Goal: Information Seeking & Learning: Check status

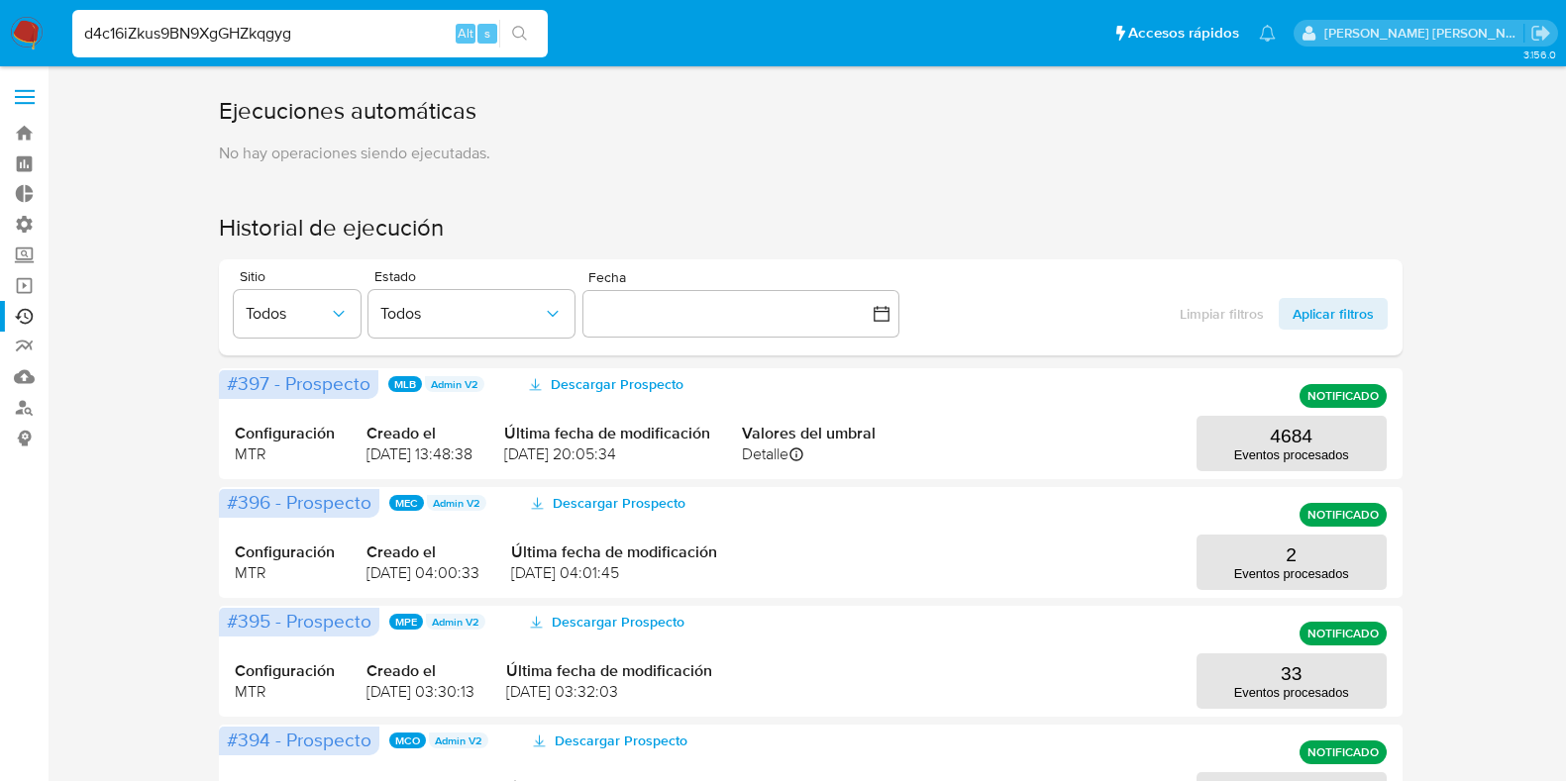
scroll to position [224, 0]
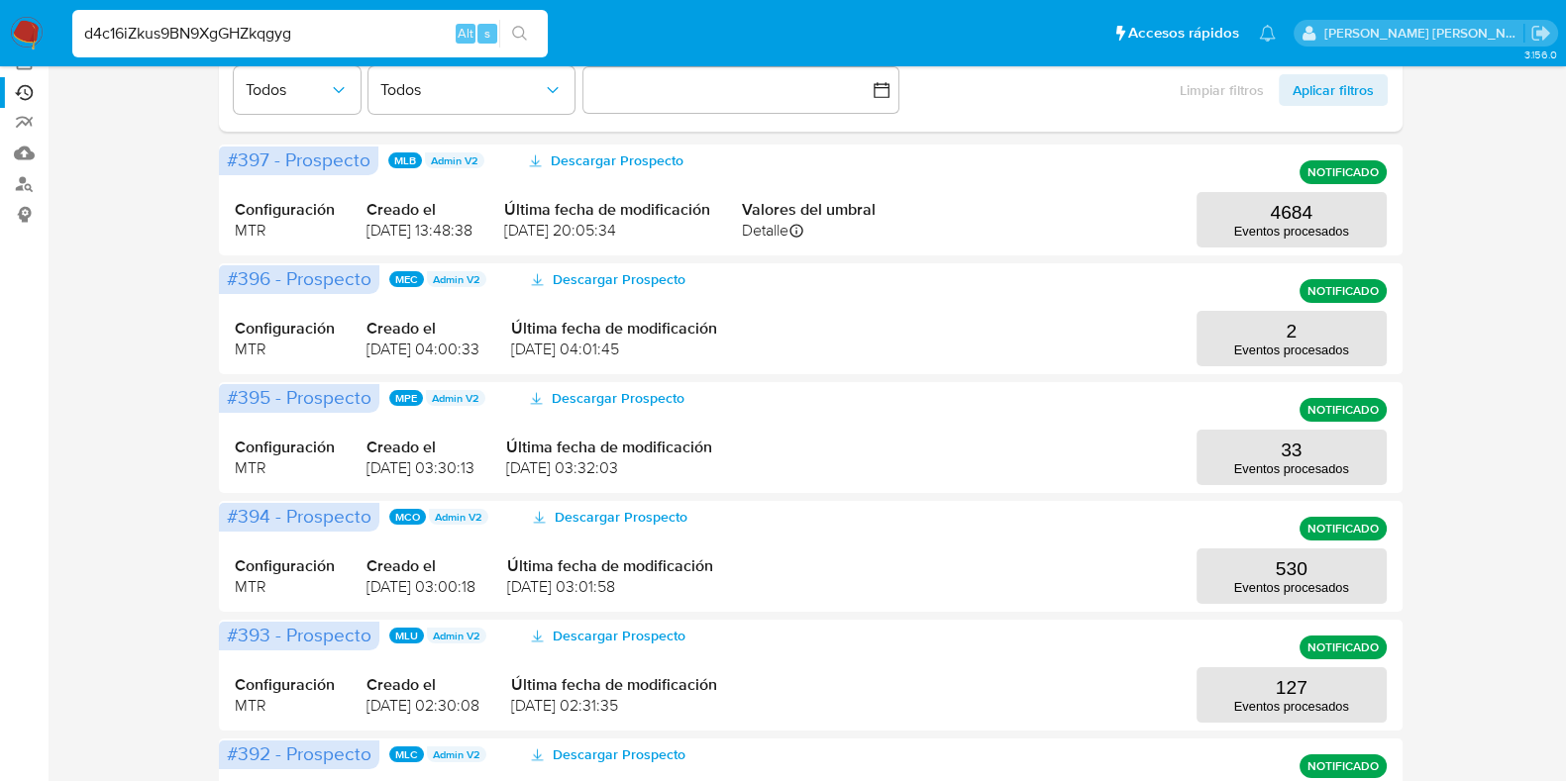
type input "d4c16iZkus9BN9XgGHZkqgyg"
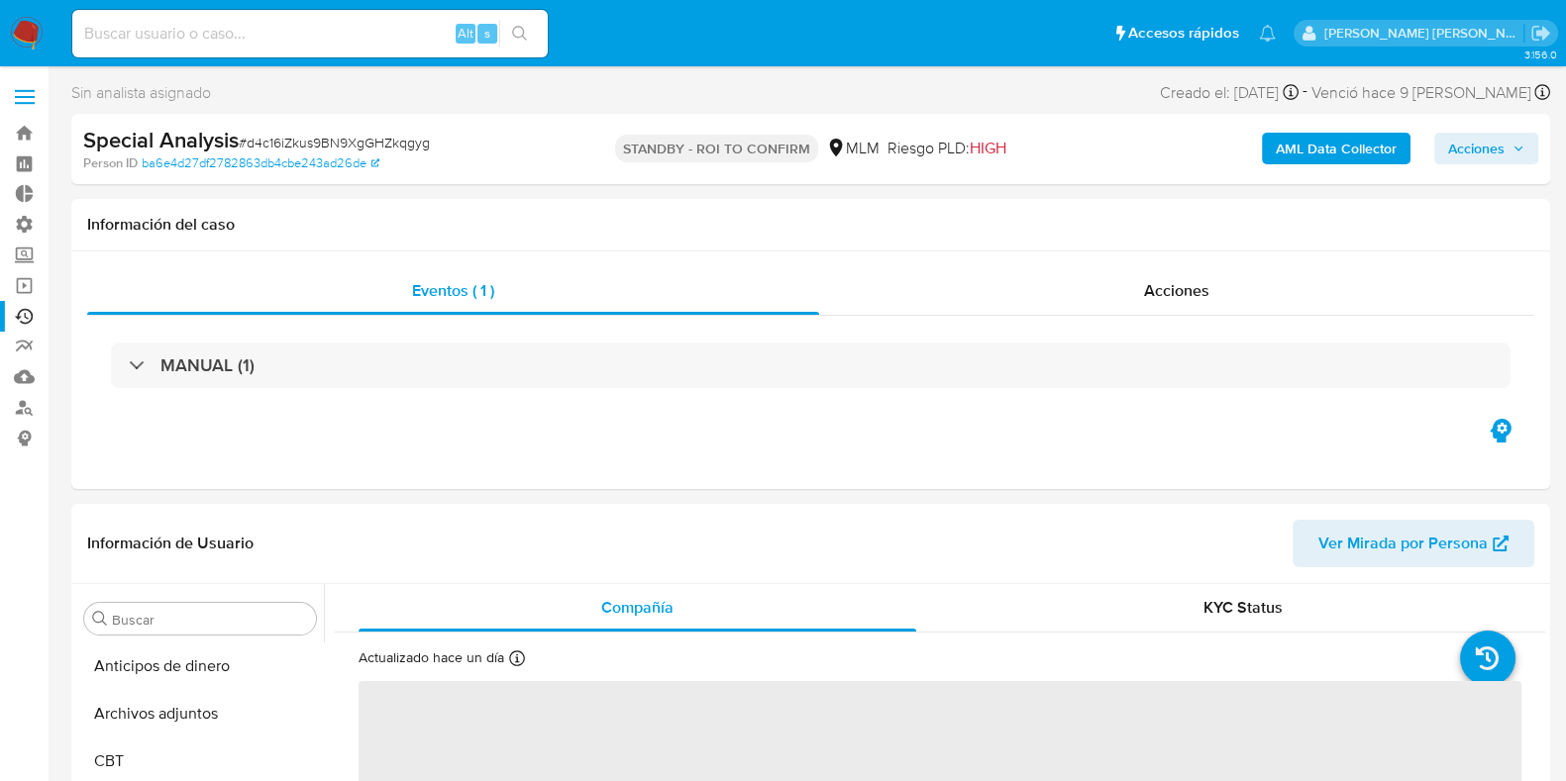
scroll to position [836, 0]
select select "10"
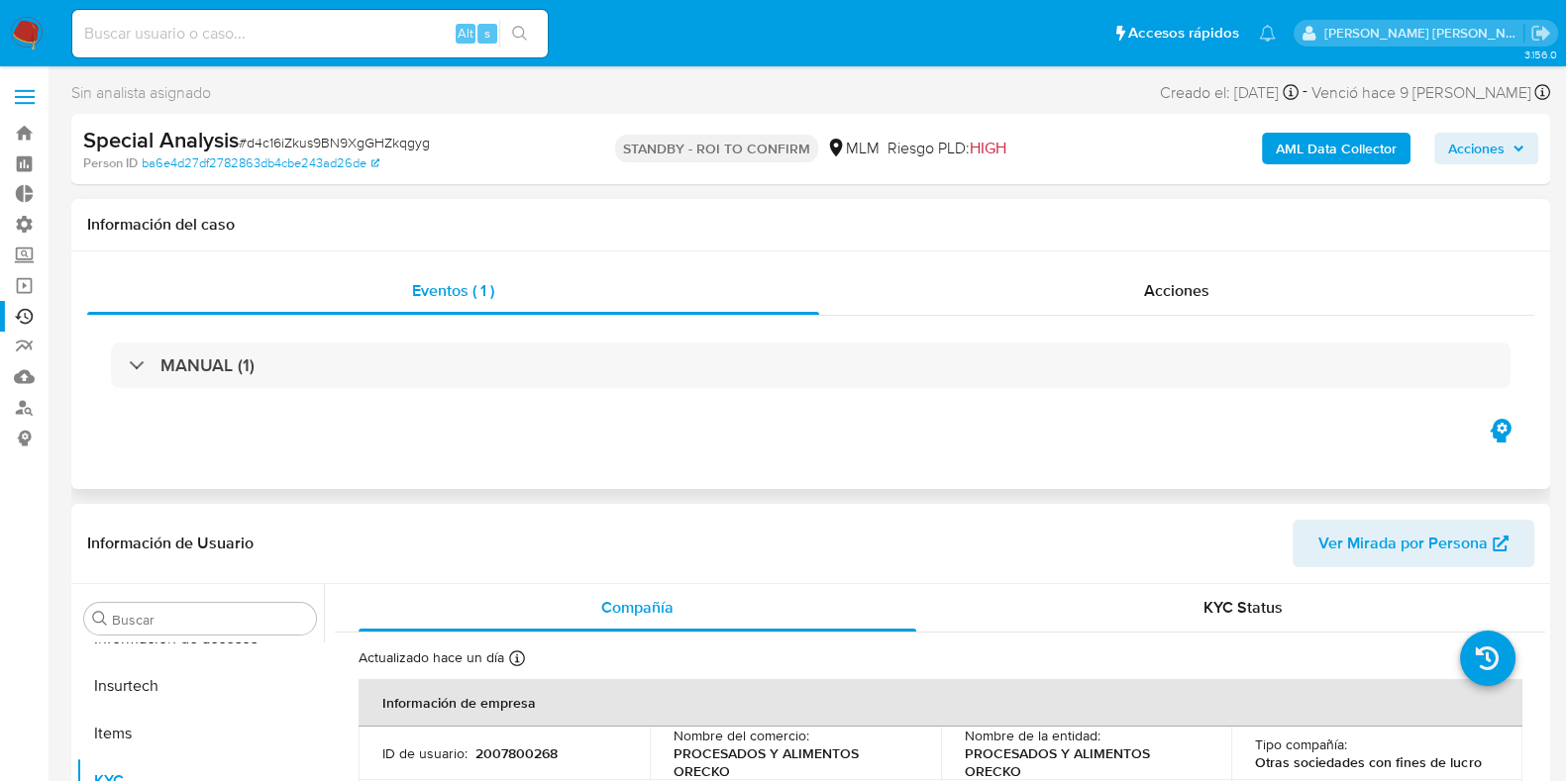
click at [1119, 319] on div "MANUAL (1)" at bounding box center [810, 365] width 1447 height 99
click at [1126, 300] on div "Acciones" at bounding box center [1176, 291] width 715 height 48
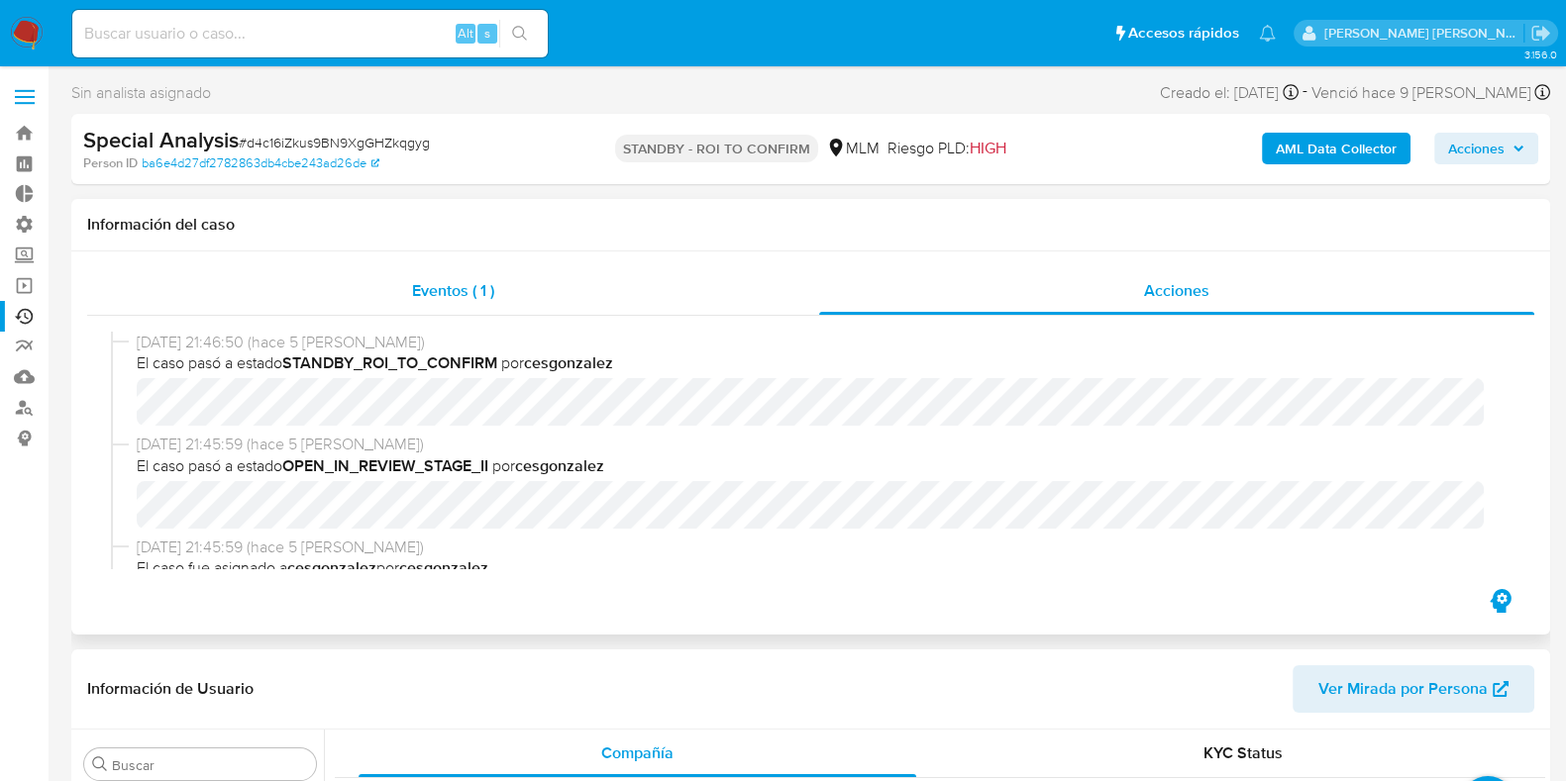
click at [472, 299] on span "Eventos ( 1 )" at bounding box center [453, 290] width 82 height 23
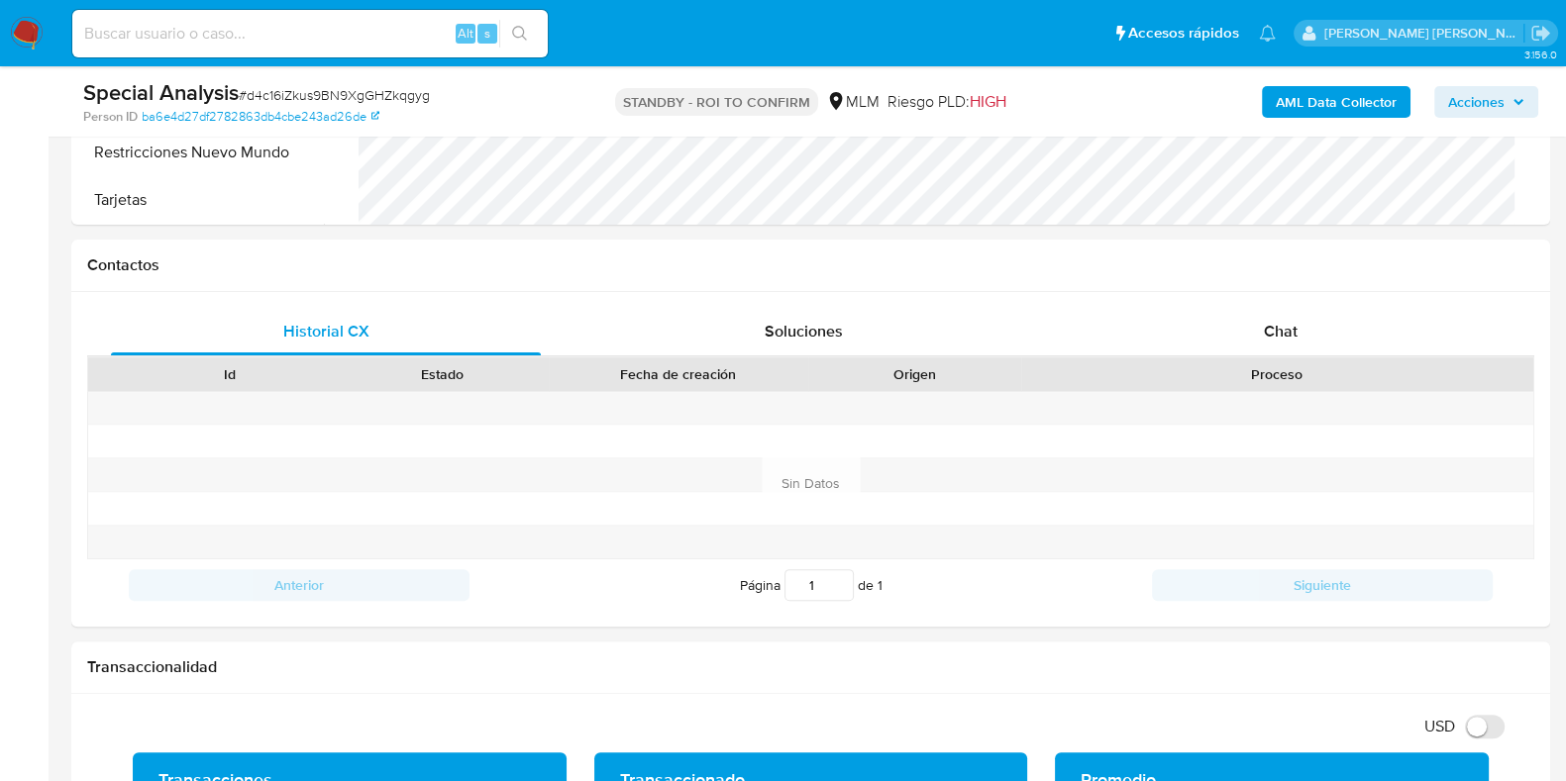
scroll to position [762, 0]
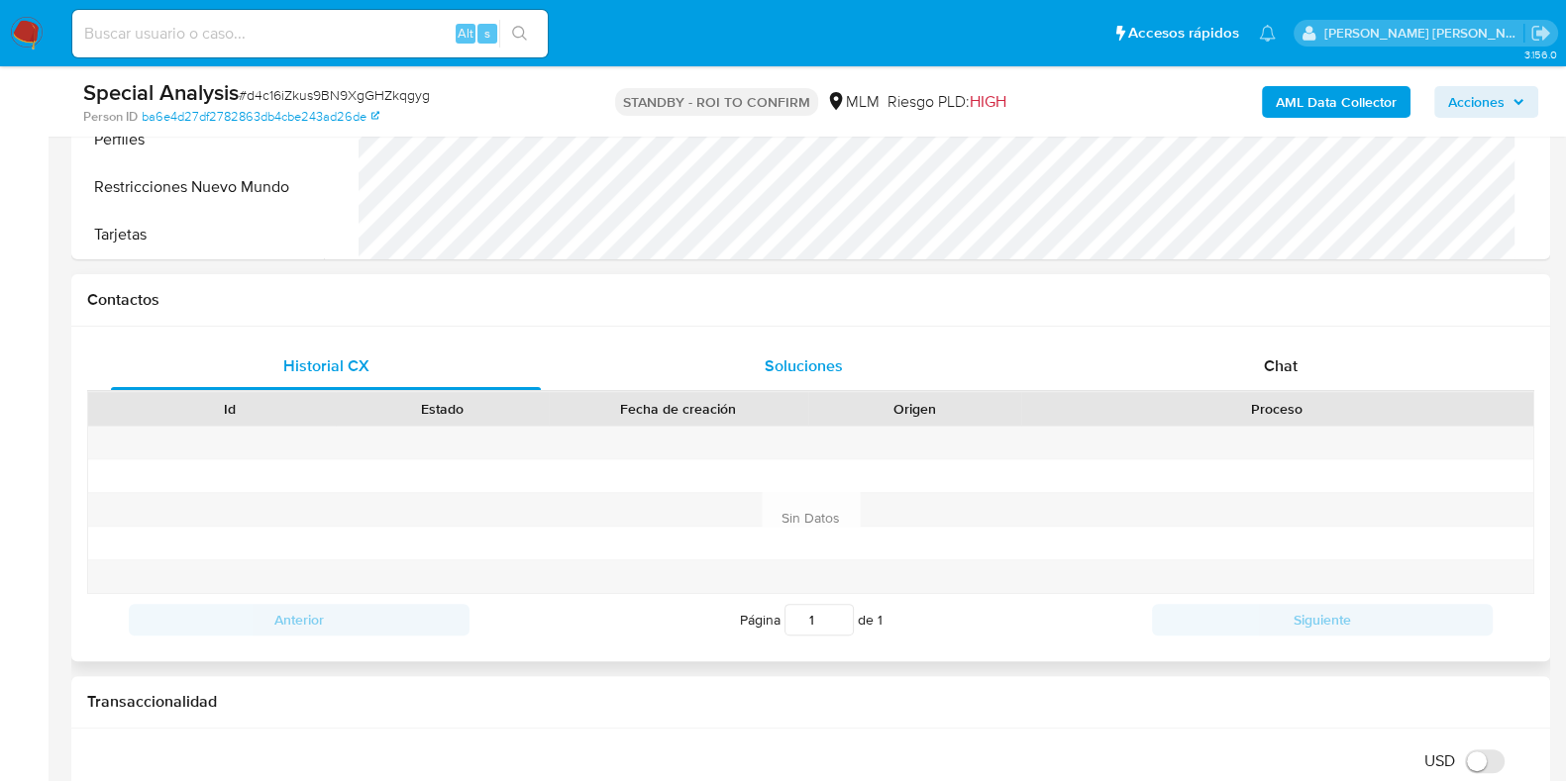
click at [829, 357] on span "Soluciones" at bounding box center [804, 366] width 78 height 23
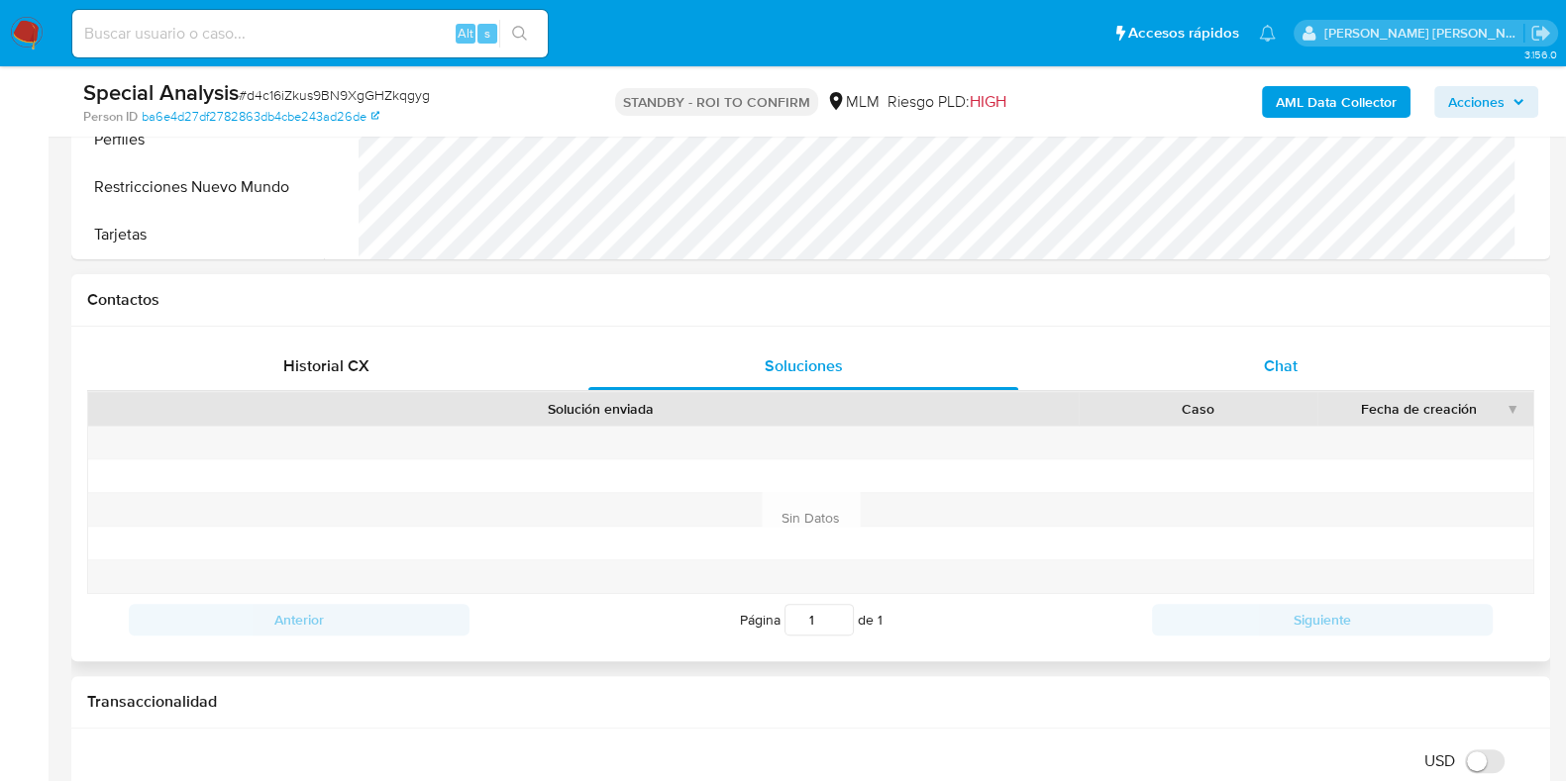
click at [1289, 356] on span "Chat" at bounding box center [1281, 366] width 34 height 23
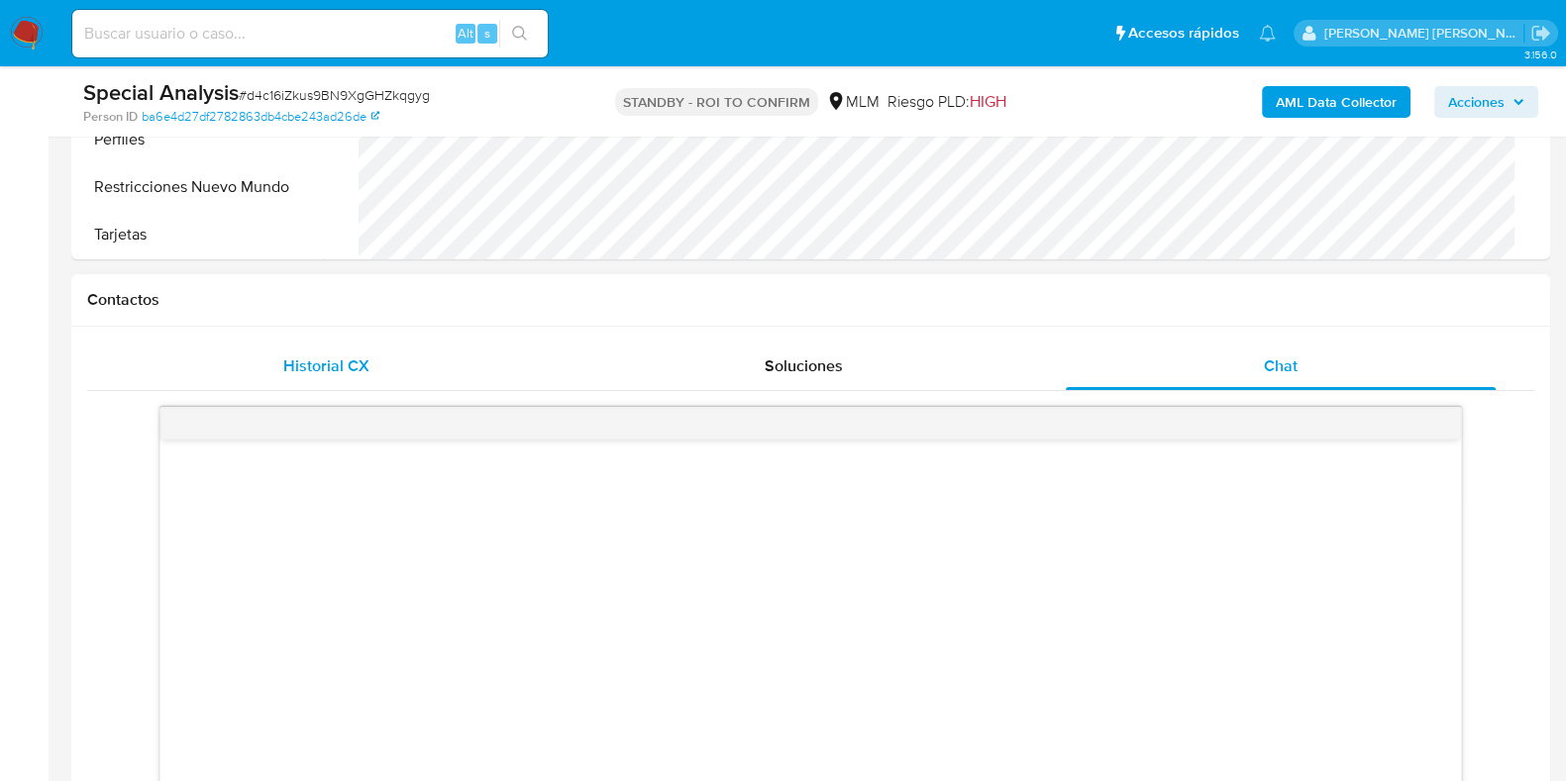
click at [308, 358] on span "Historial CX" at bounding box center [326, 366] width 86 height 23
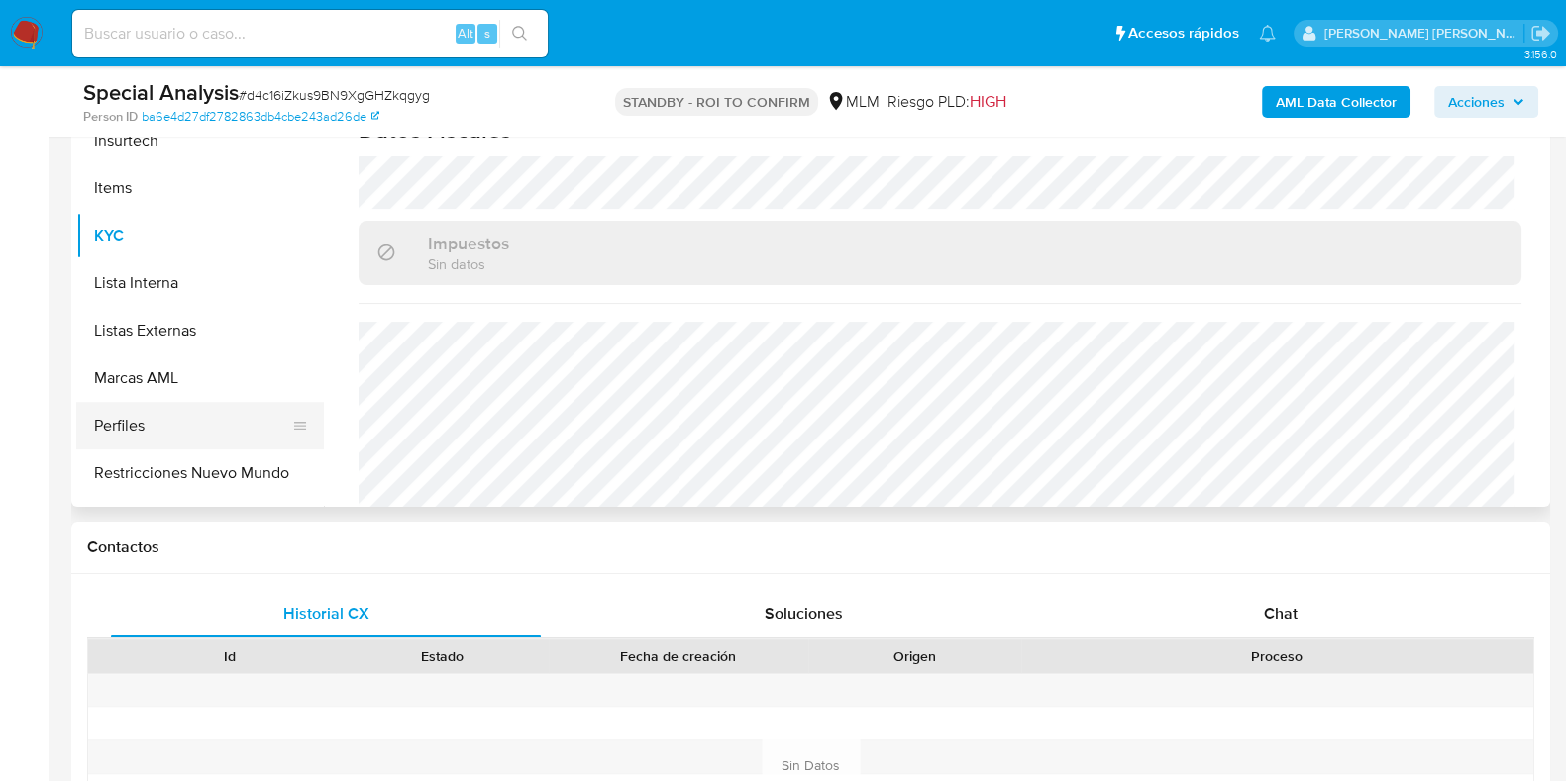
scroll to position [836, 0]
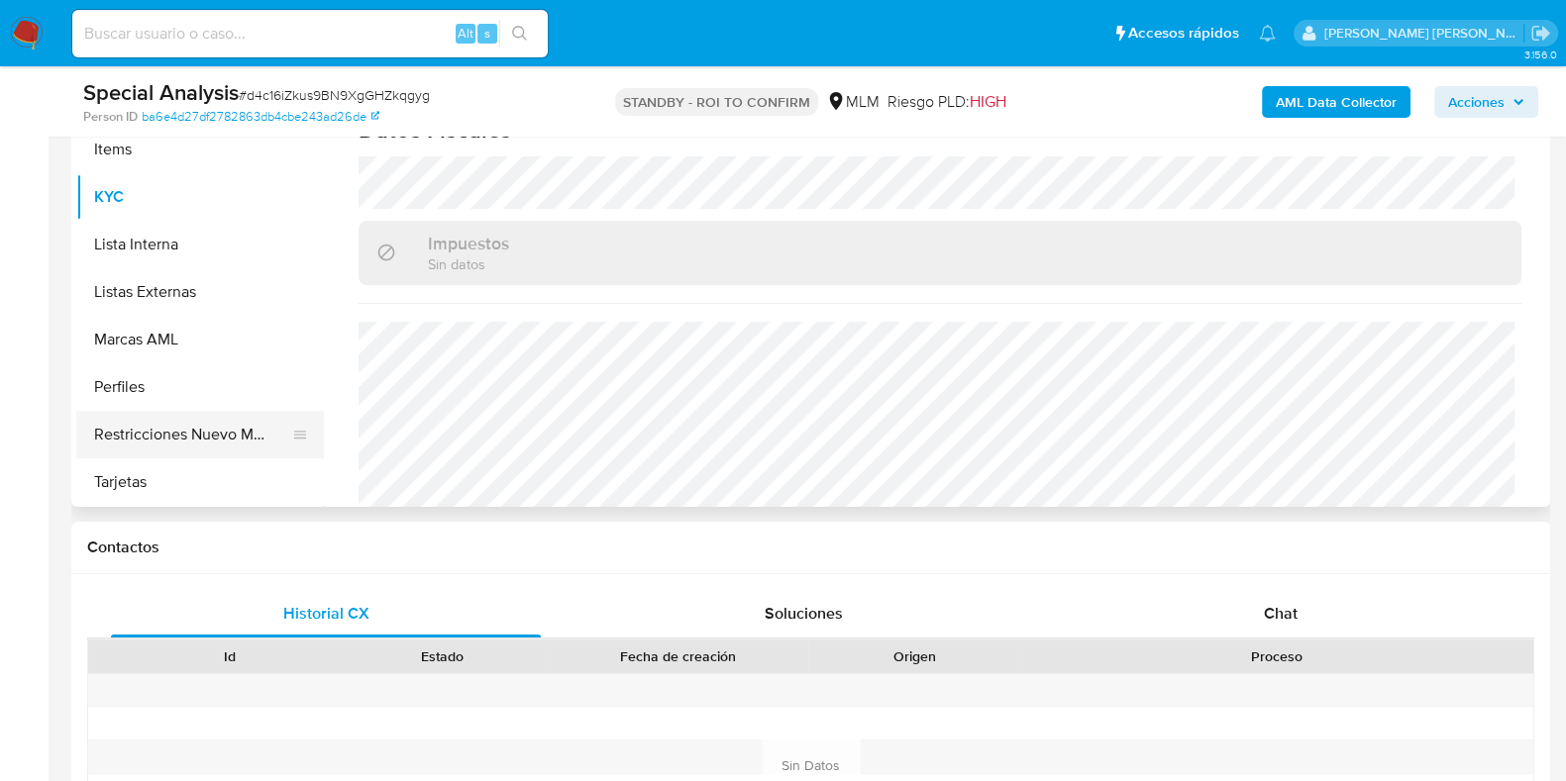
click at [209, 446] on button "Restricciones Nuevo Mundo" at bounding box center [192, 435] width 232 height 48
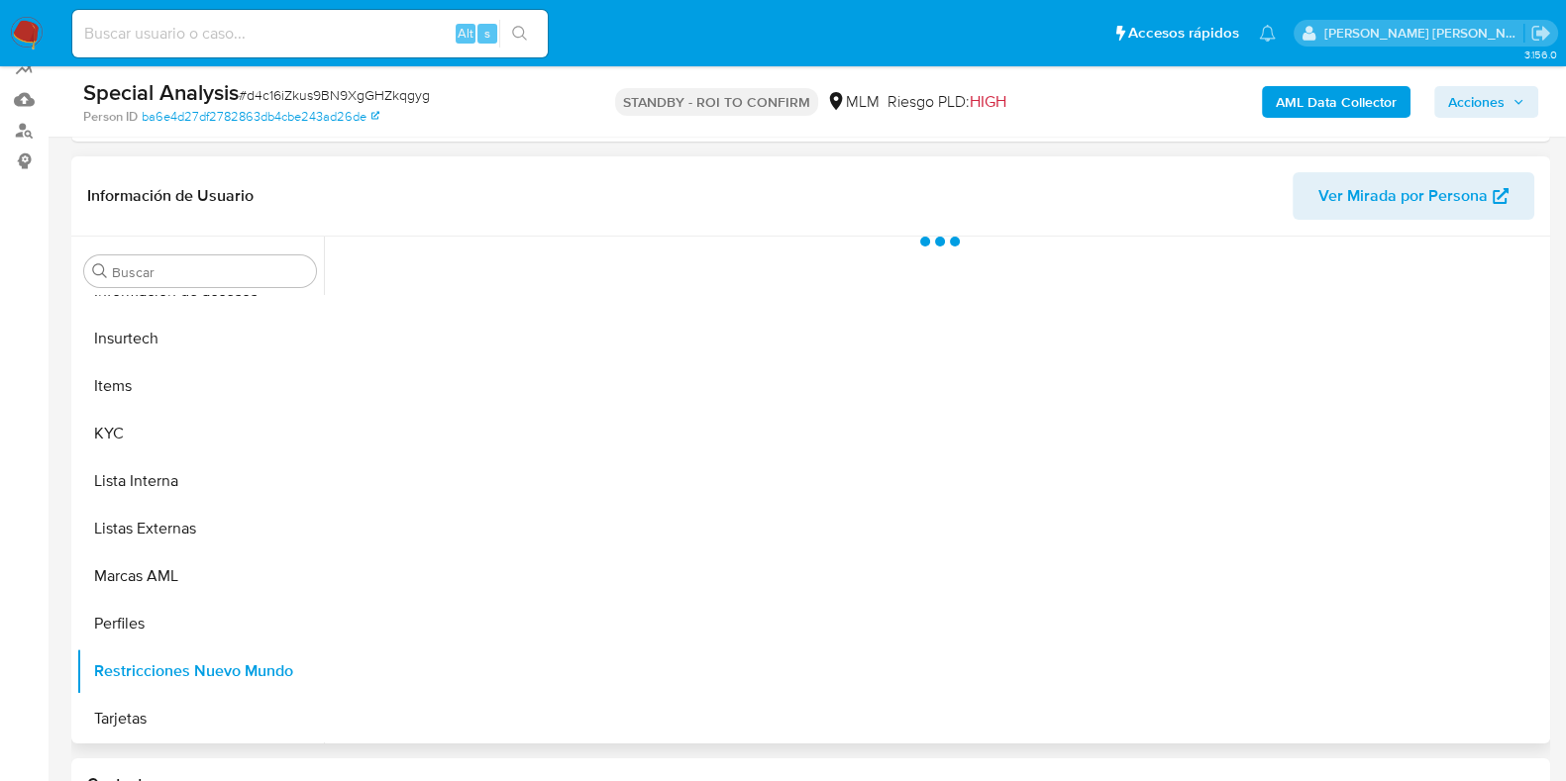
scroll to position [266, 0]
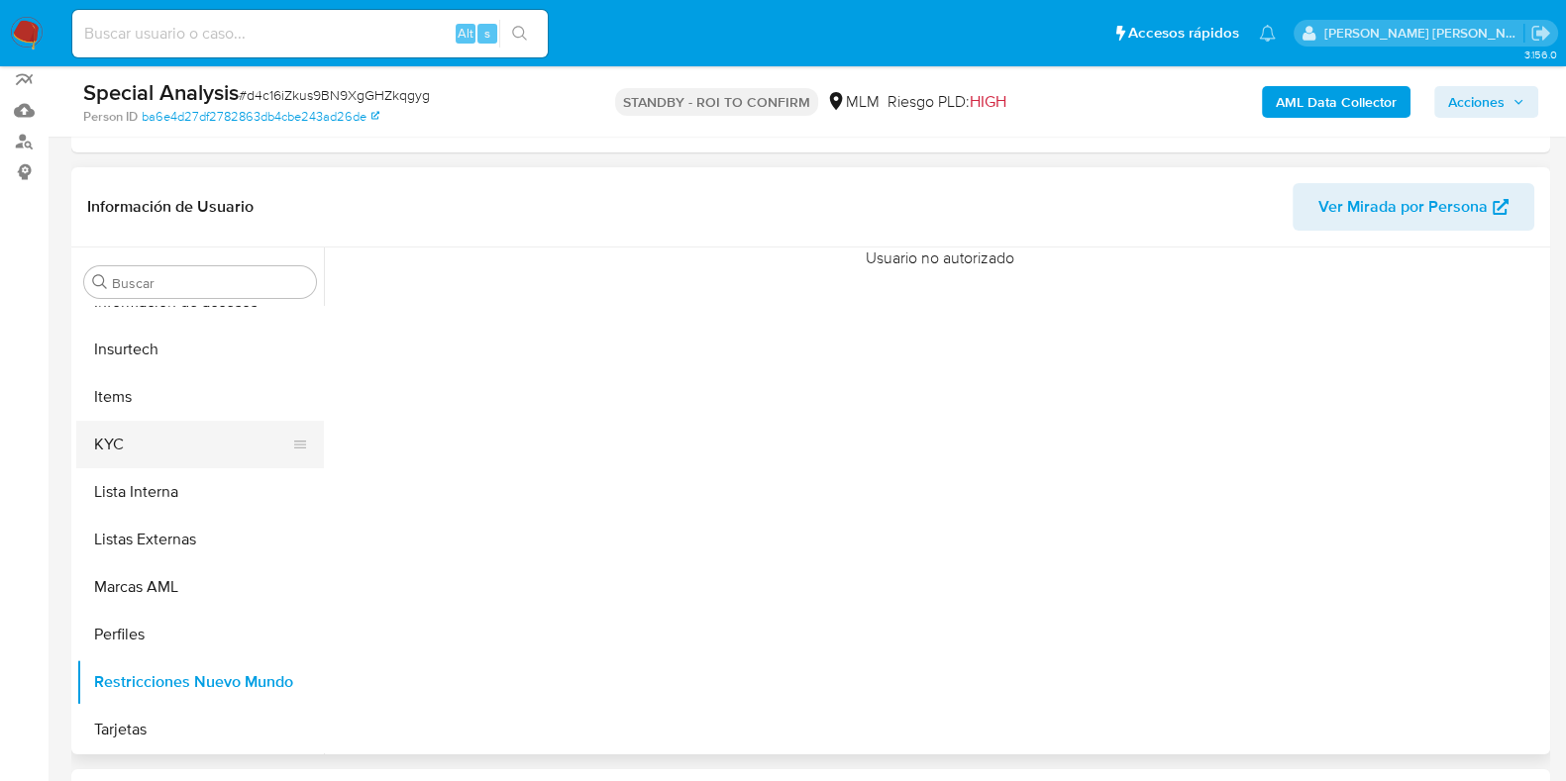
click at [158, 445] on button "KYC" at bounding box center [192, 445] width 232 height 48
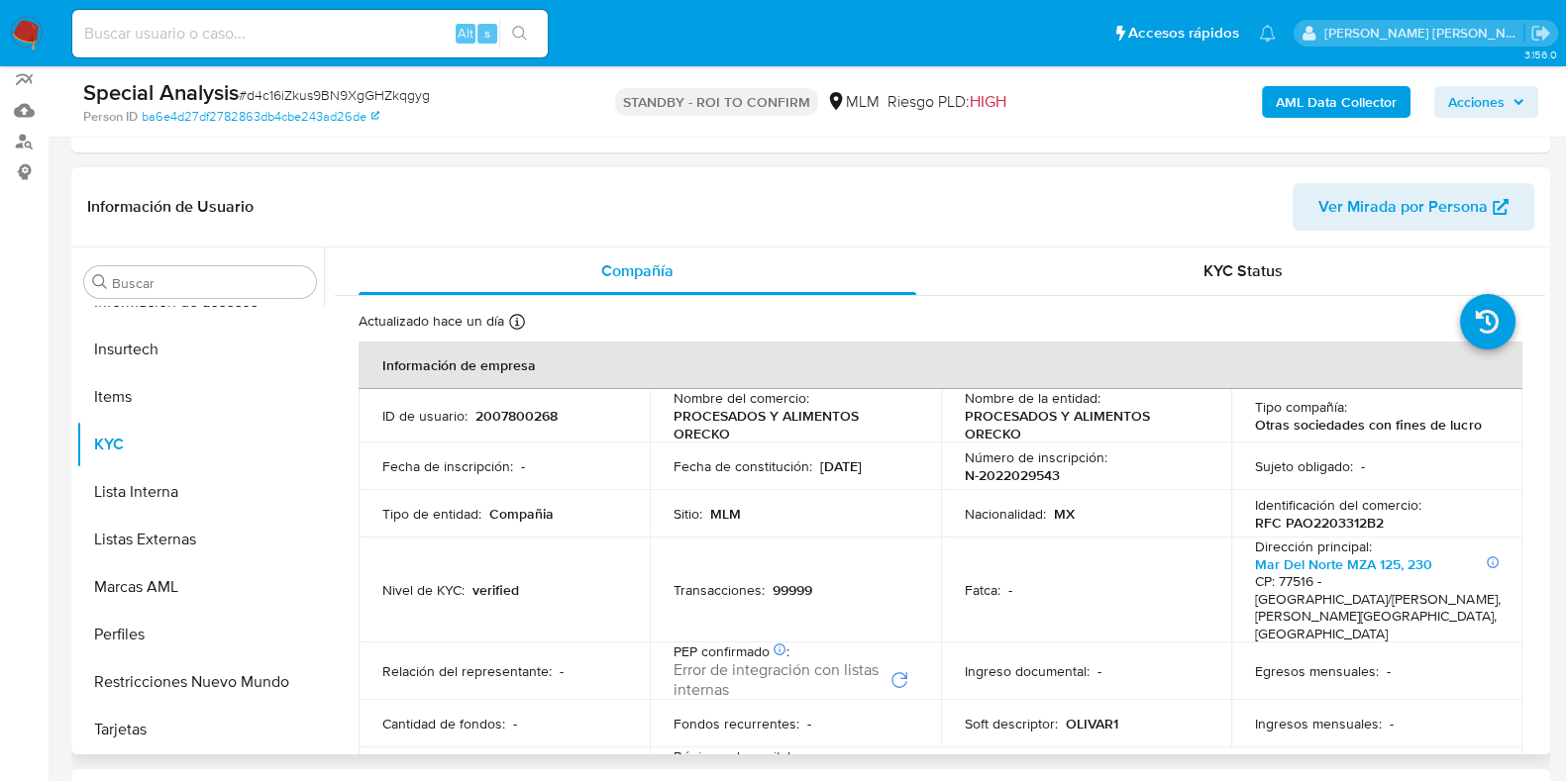
scroll to position [143, 0]
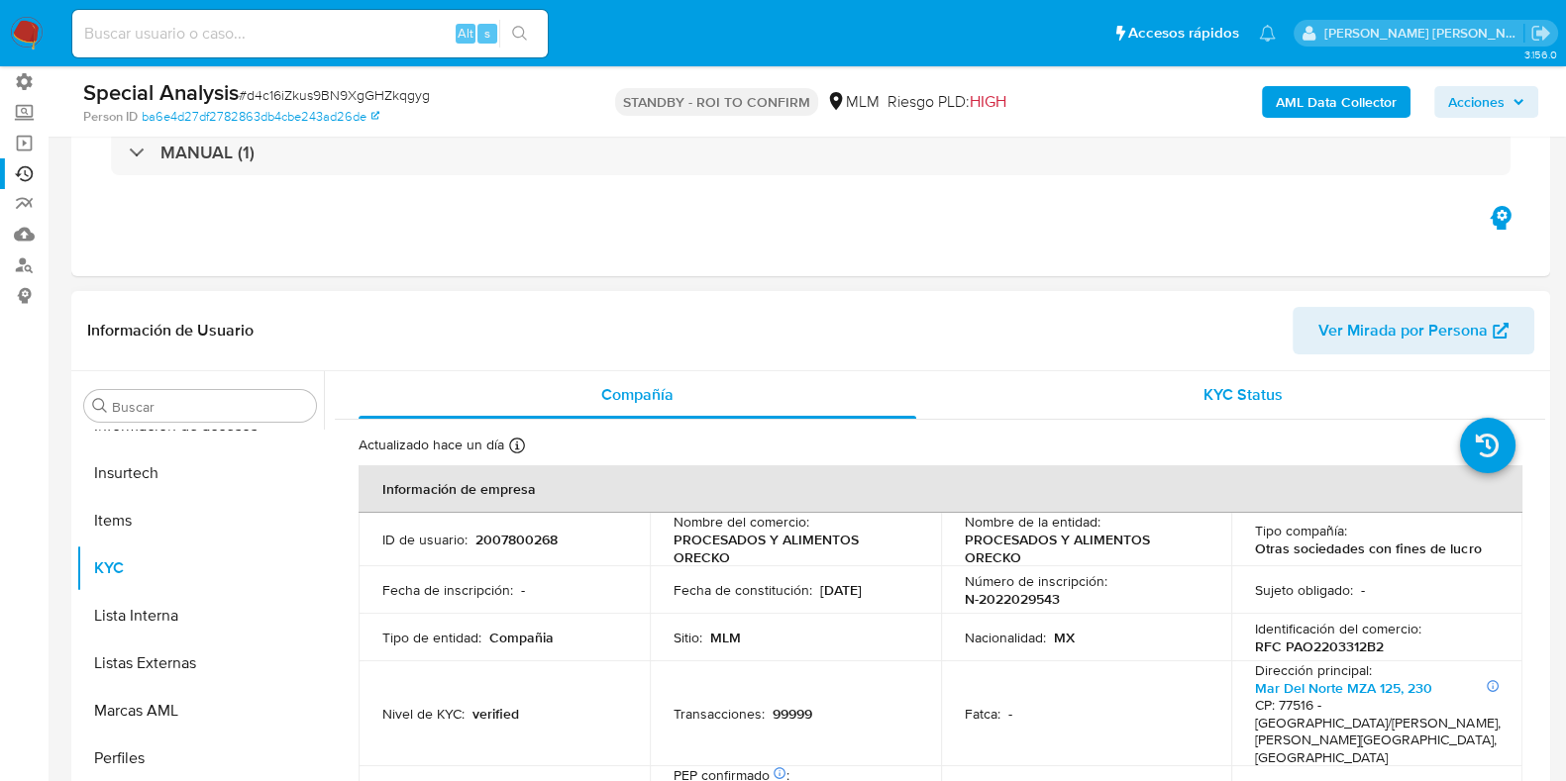
click at [1147, 384] on div "KYC Status" at bounding box center [1243, 395] width 558 height 48
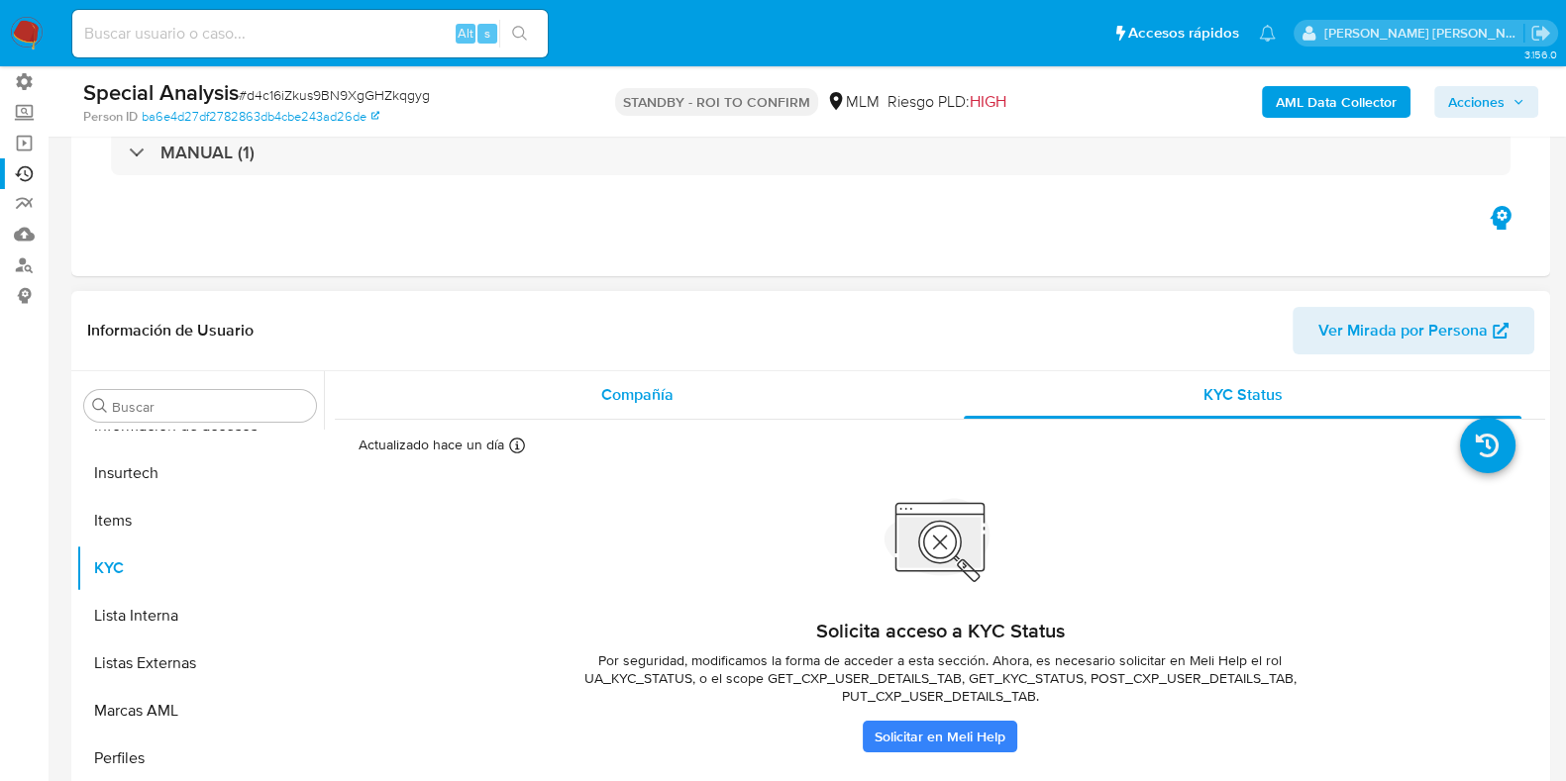
click at [698, 401] on div "Compañía" at bounding box center [637, 395] width 558 height 48
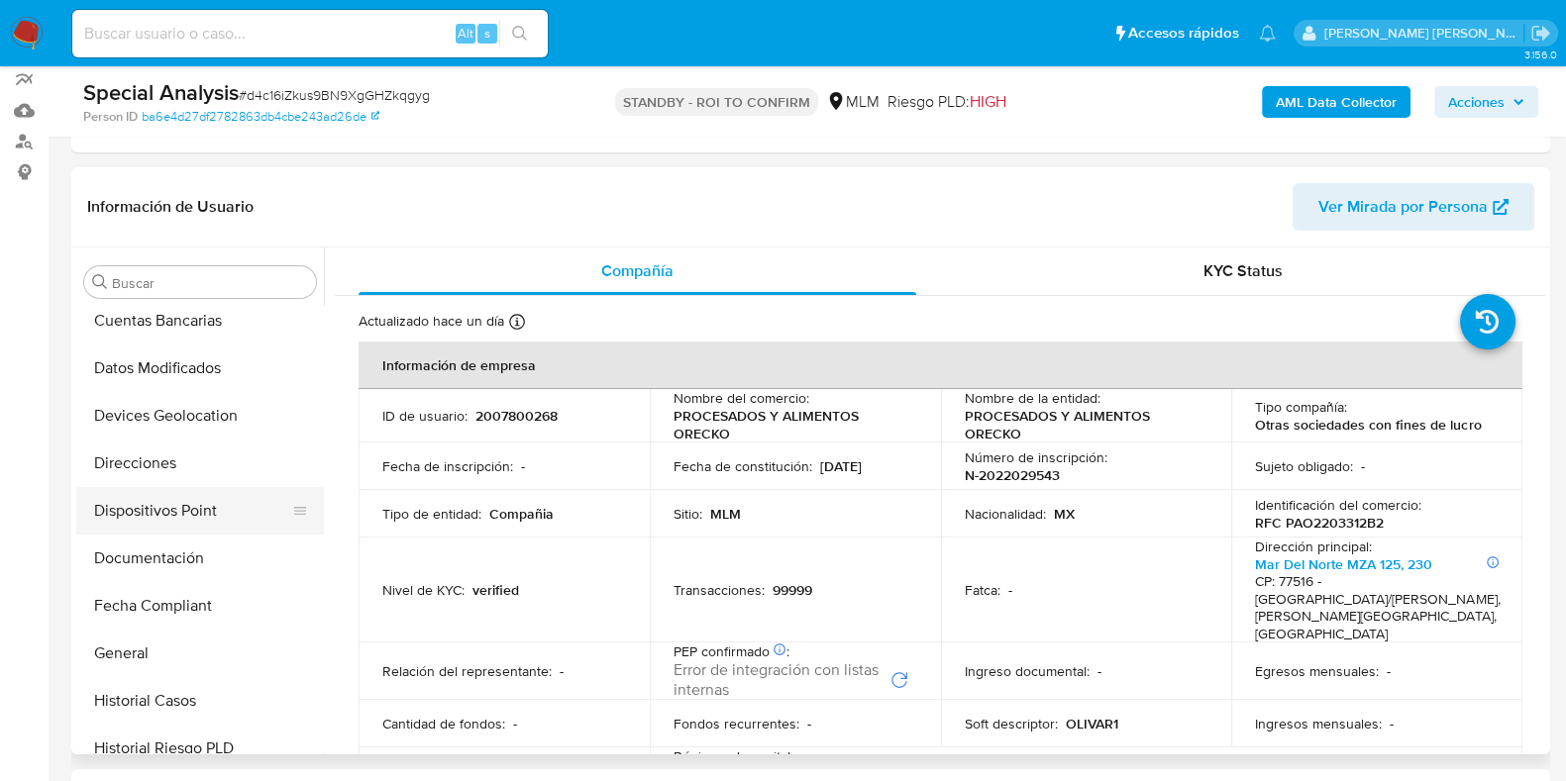
scroll to position [371, 0]
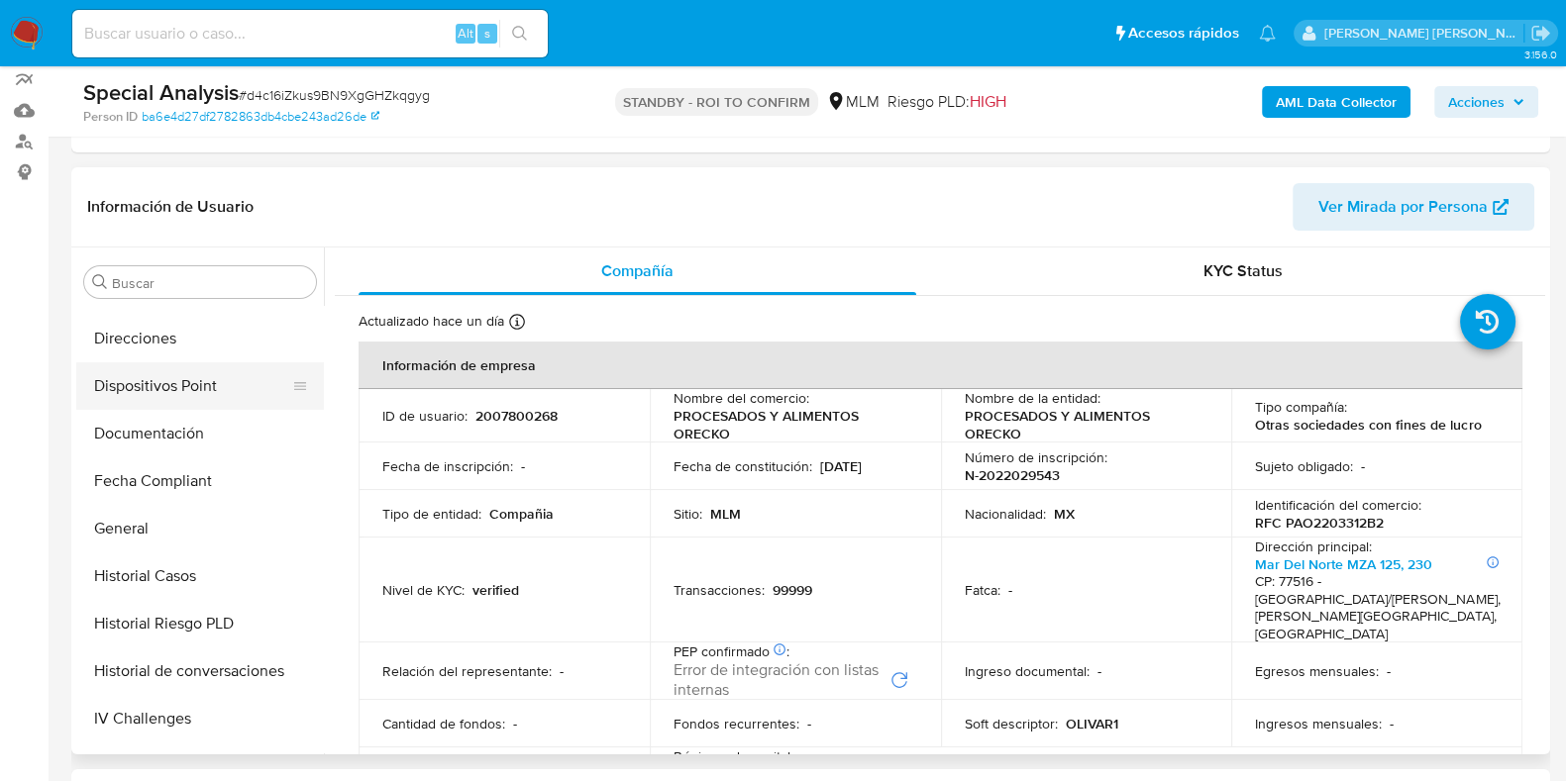
click at [139, 529] on button "General" at bounding box center [200, 529] width 248 height 48
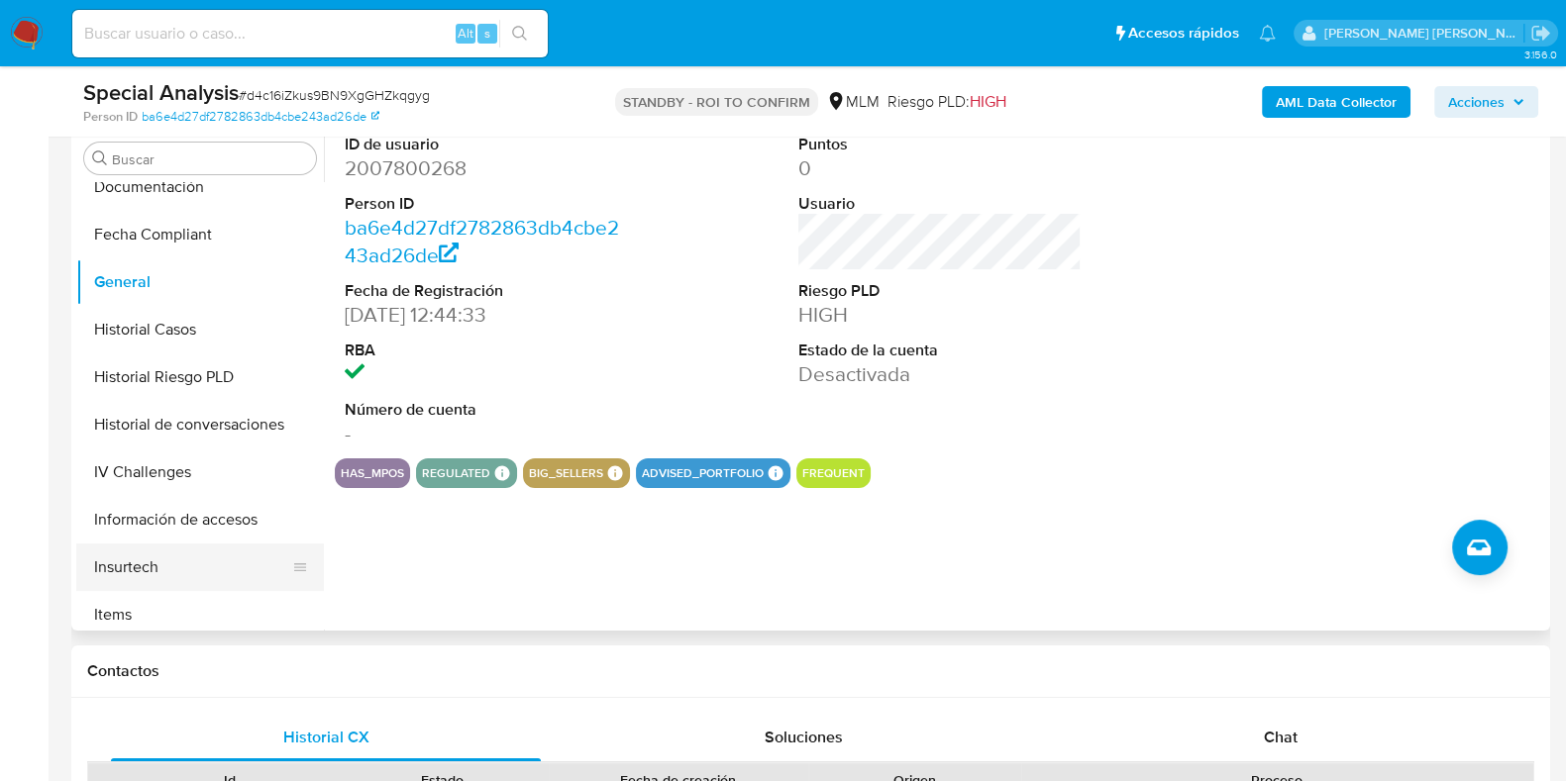
scroll to position [619, 0]
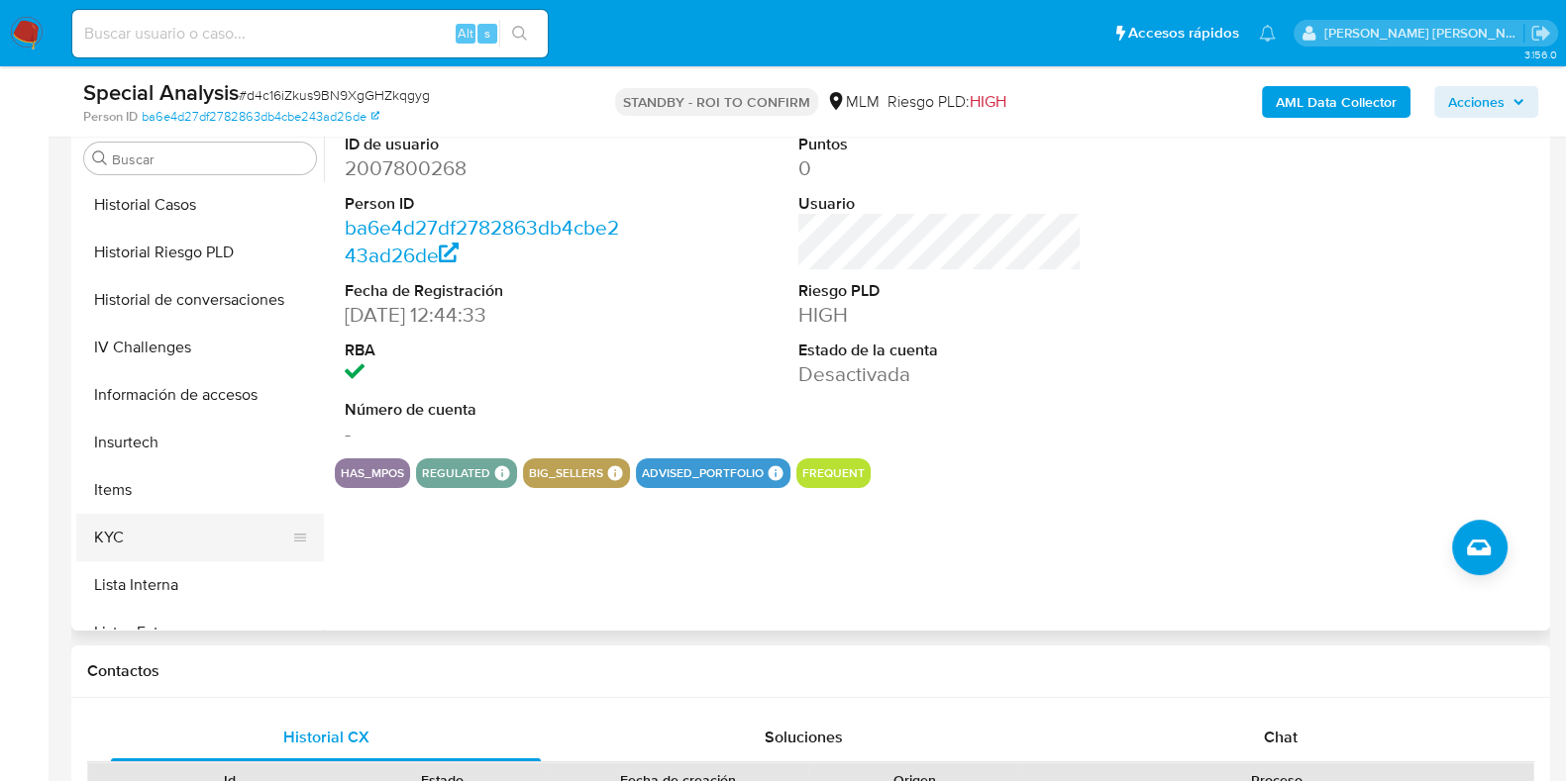
click at [178, 535] on button "KYC" at bounding box center [192, 538] width 232 height 48
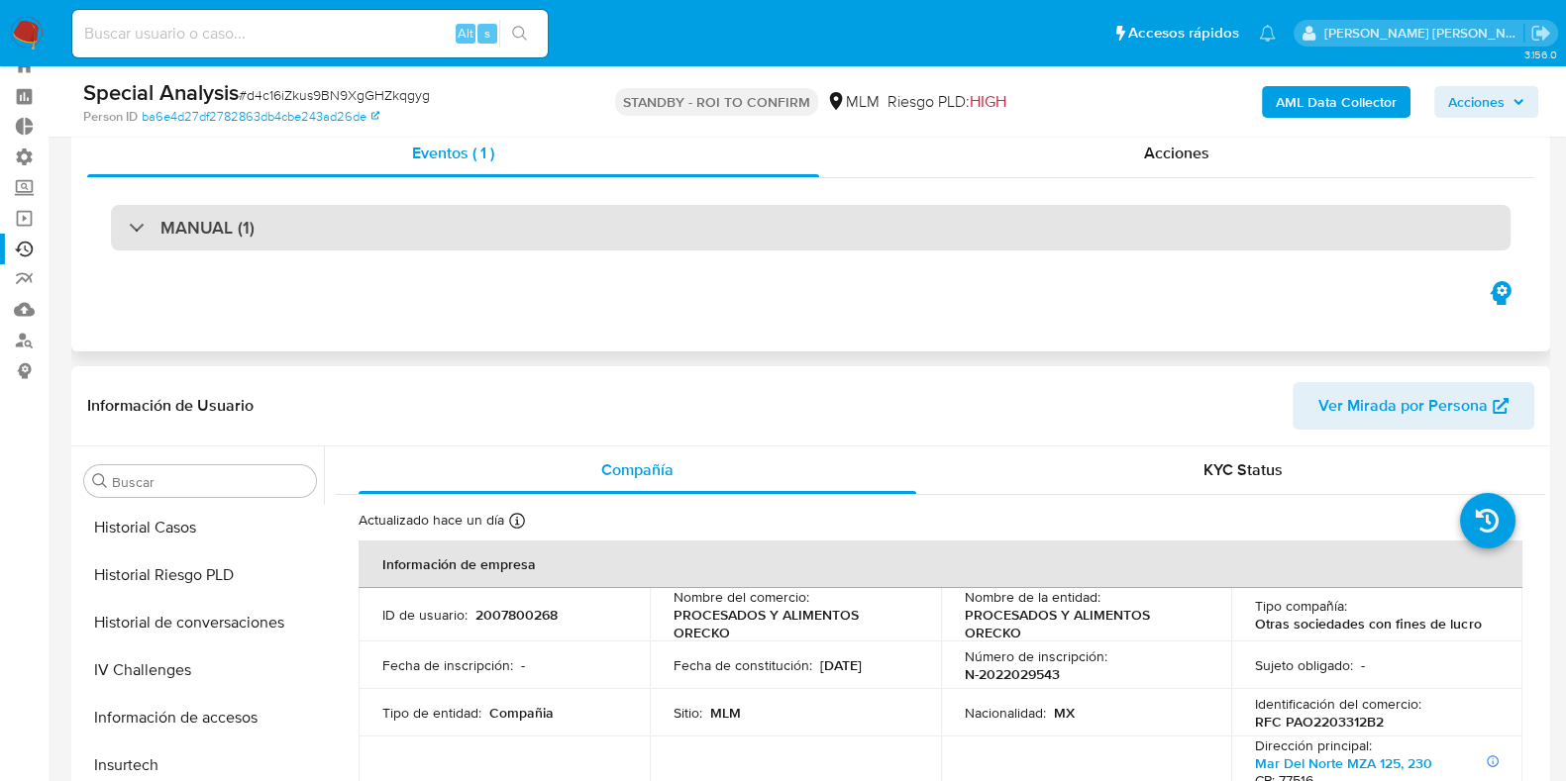
scroll to position [0, 0]
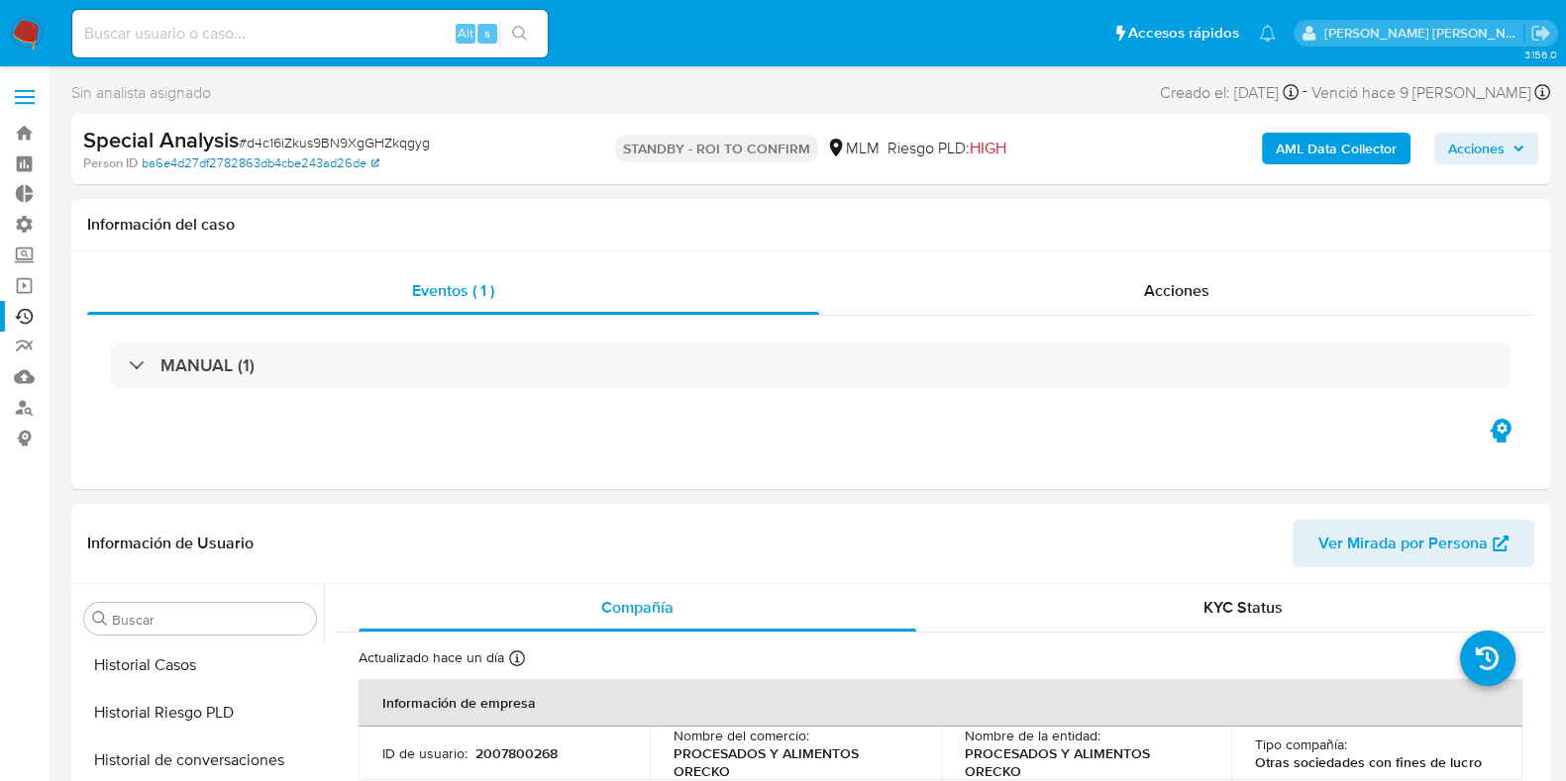
click at [198, 164] on link "ba6e4d27df2782863db4cbe243ad26de" at bounding box center [261, 163] width 238 height 18
click at [326, 36] on input at bounding box center [309, 34] width 475 height 26
paste input "WEjFIDE3ucycCumTvYb76dvr"
type input "WEjFIDE3ucycCumTvYb76dvr"
click at [335, 82] on div "Sin analista asignado Asignado el: 19/06/2025 21:31:56 Creado el: 19/06/2025 Cr…" at bounding box center [810, 96] width 1479 height 35
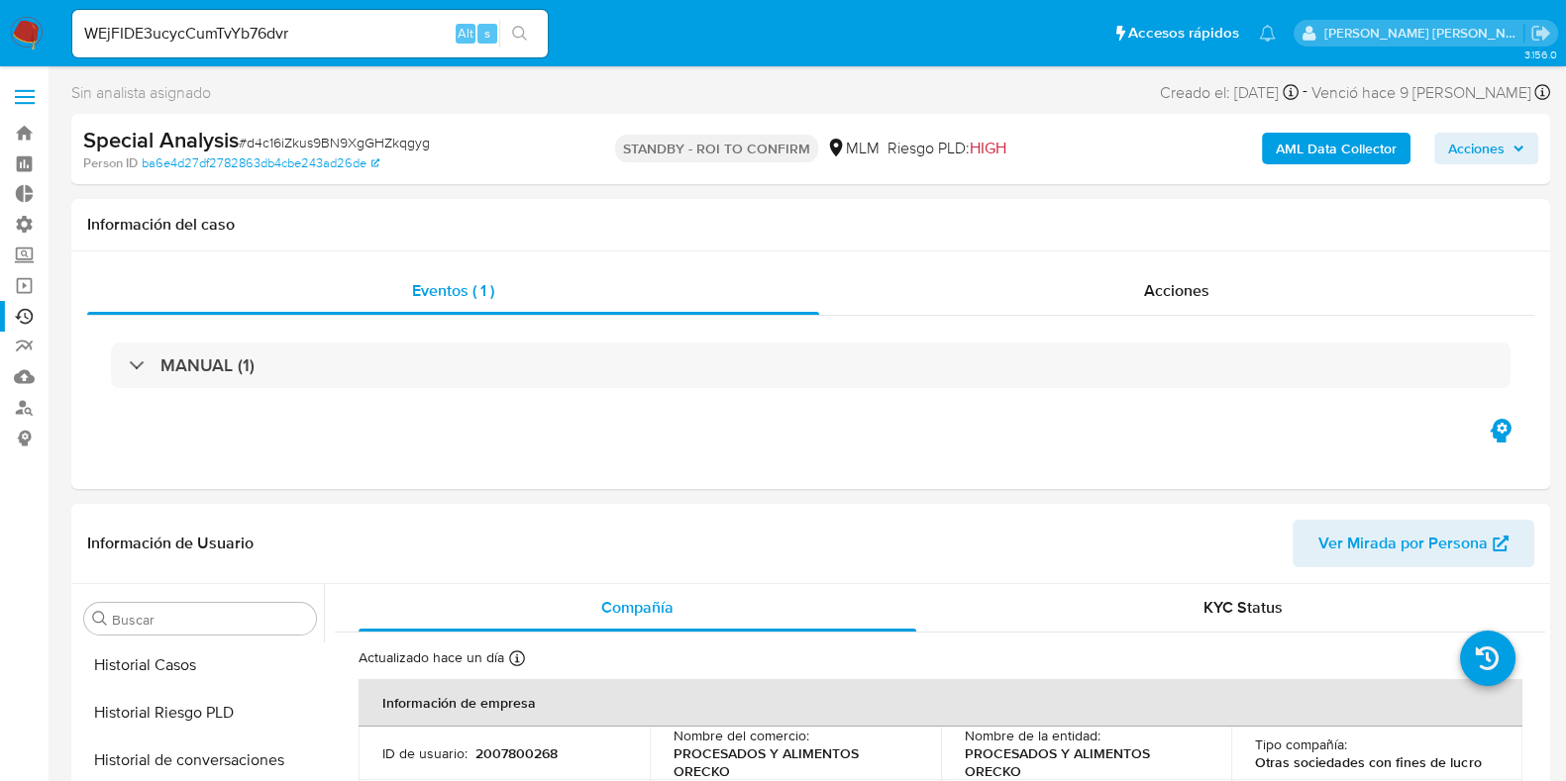
click at [335, 82] on div "Sin analista asignado Asignado el: 19/06/2025 21:31:56 Creado el: 19/06/2025 Cr…" at bounding box center [810, 96] width 1479 height 35
click at [431, 40] on input "WEjFIDE3ucycCumTvYb76dvr" at bounding box center [309, 34] width 475 height 26
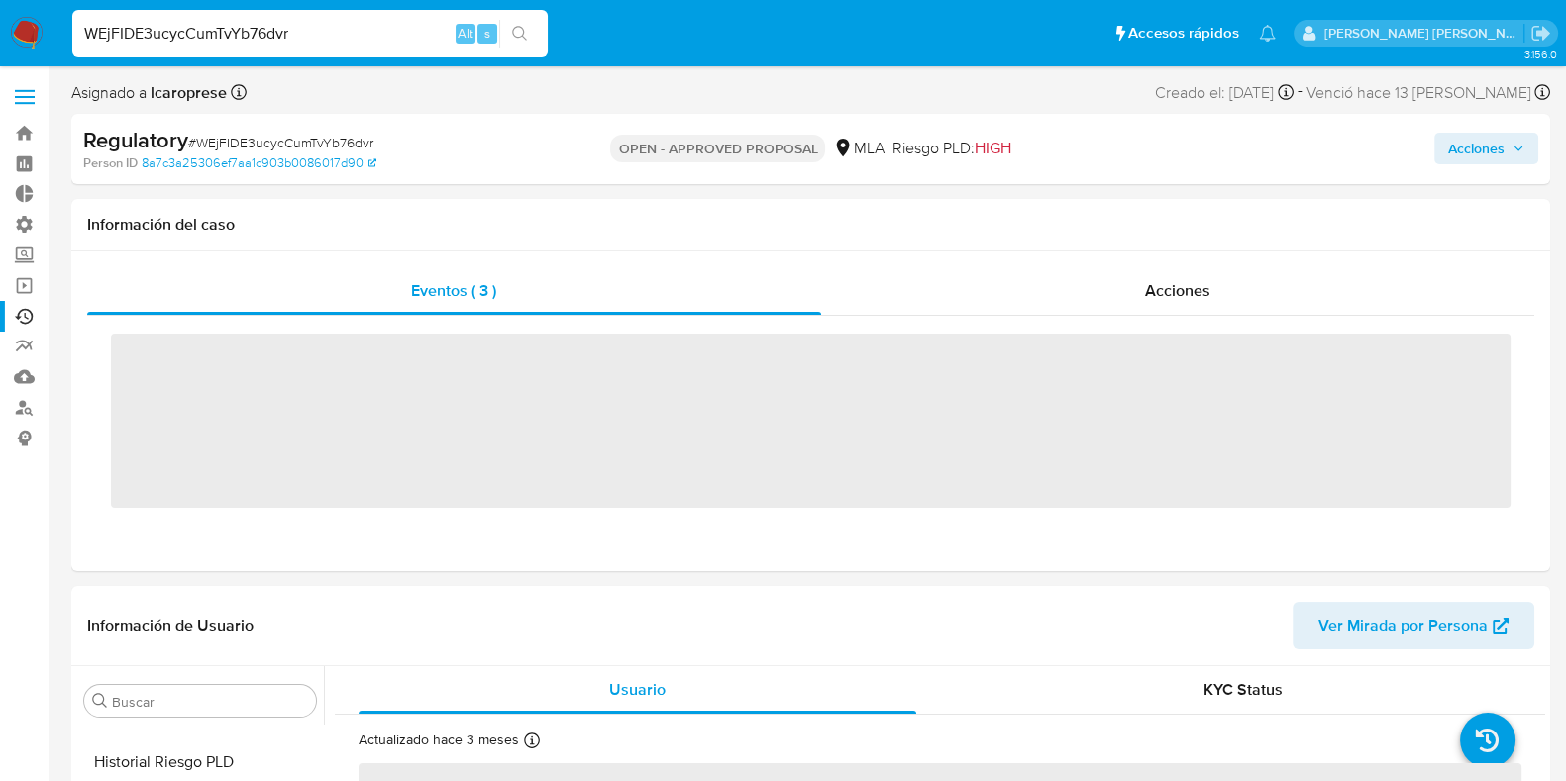
scroll to position [931, 0]
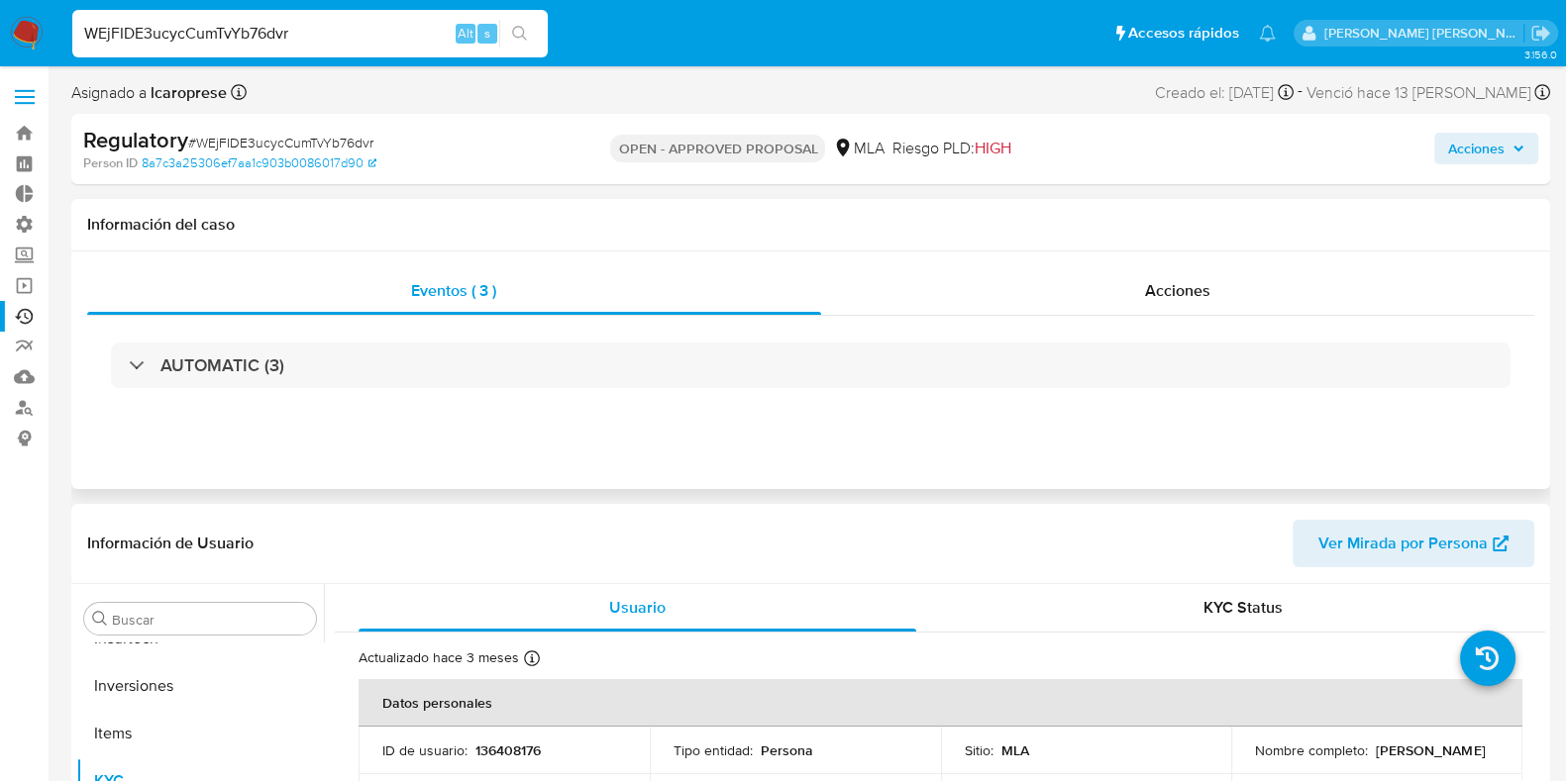
select select "10"
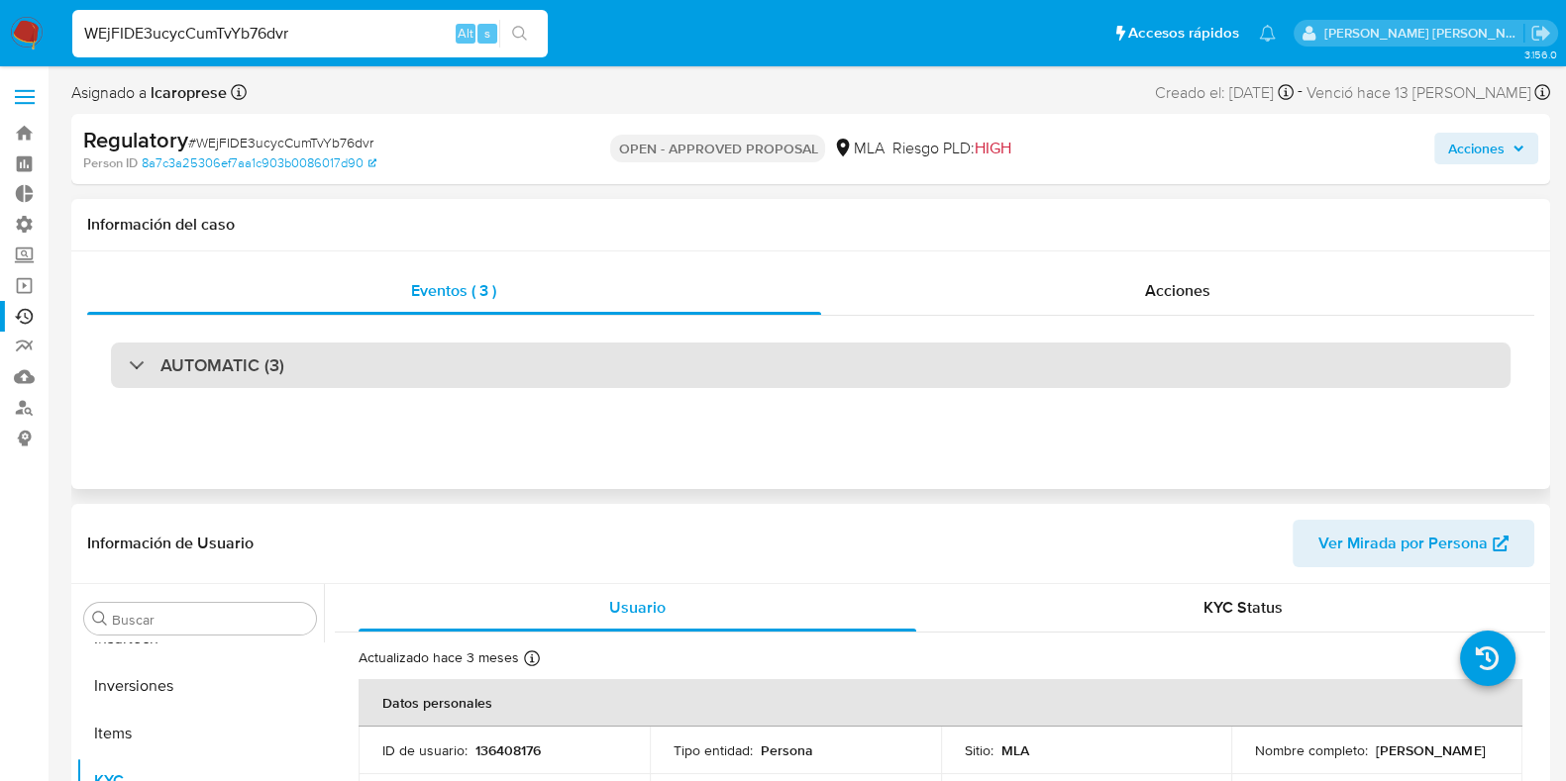
click at [147, 358] on div "AUTOMATIC (3)" at bounding box center [206, 366] width 155 height 22
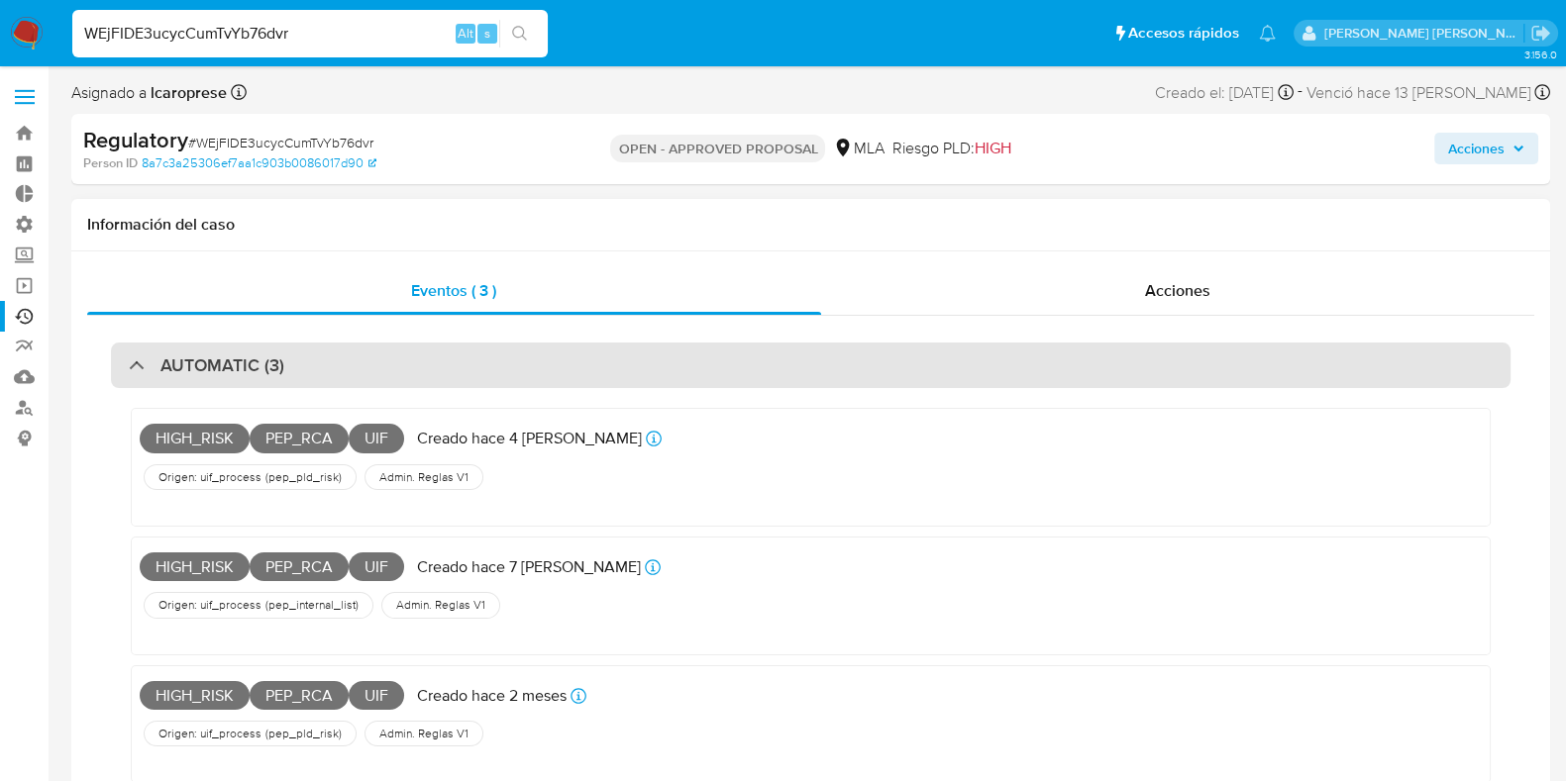
click at [147, 358] on div "AUTOMATIC (3)" at bounding box center [206, 366] width 155 height 22
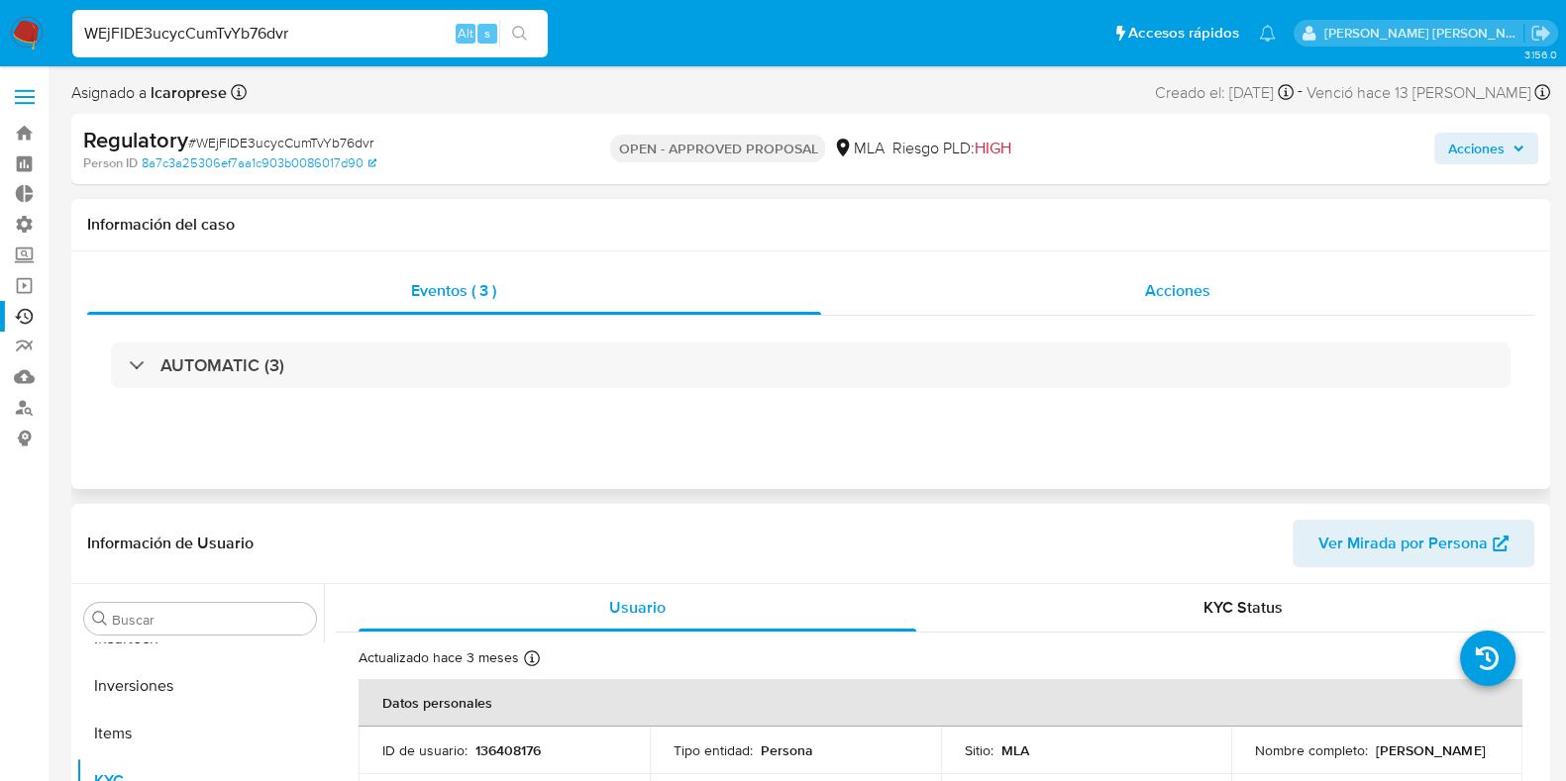
click at [1081, 290] on div "Acciones" at bounding box center [1178, 291] width 714 height 48
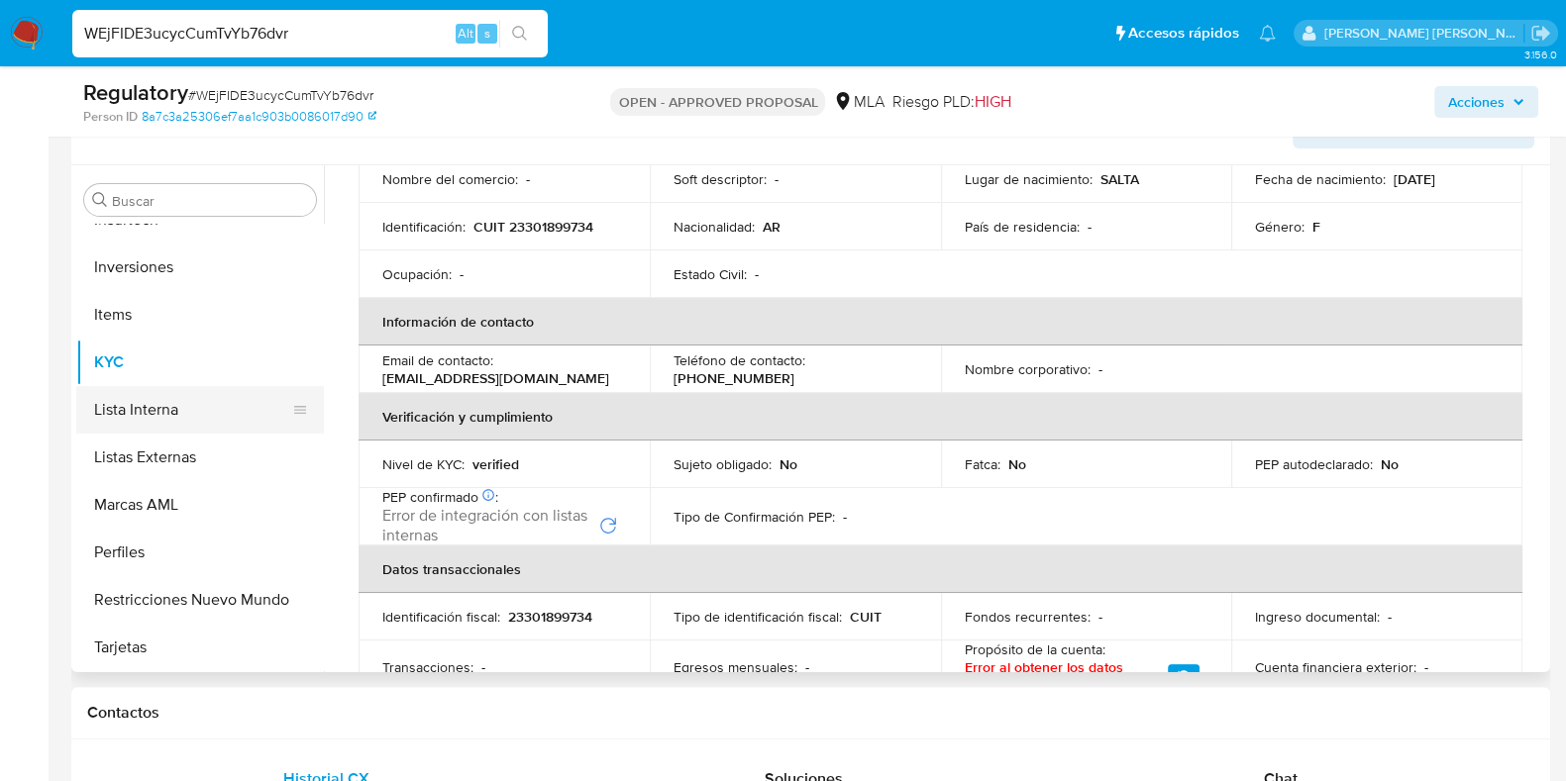
scroll to position [932, 0]
click at [217, 606] on button "Restricciones Nuevo Mundo" at bounding box center [192, 599] width 232 height 48
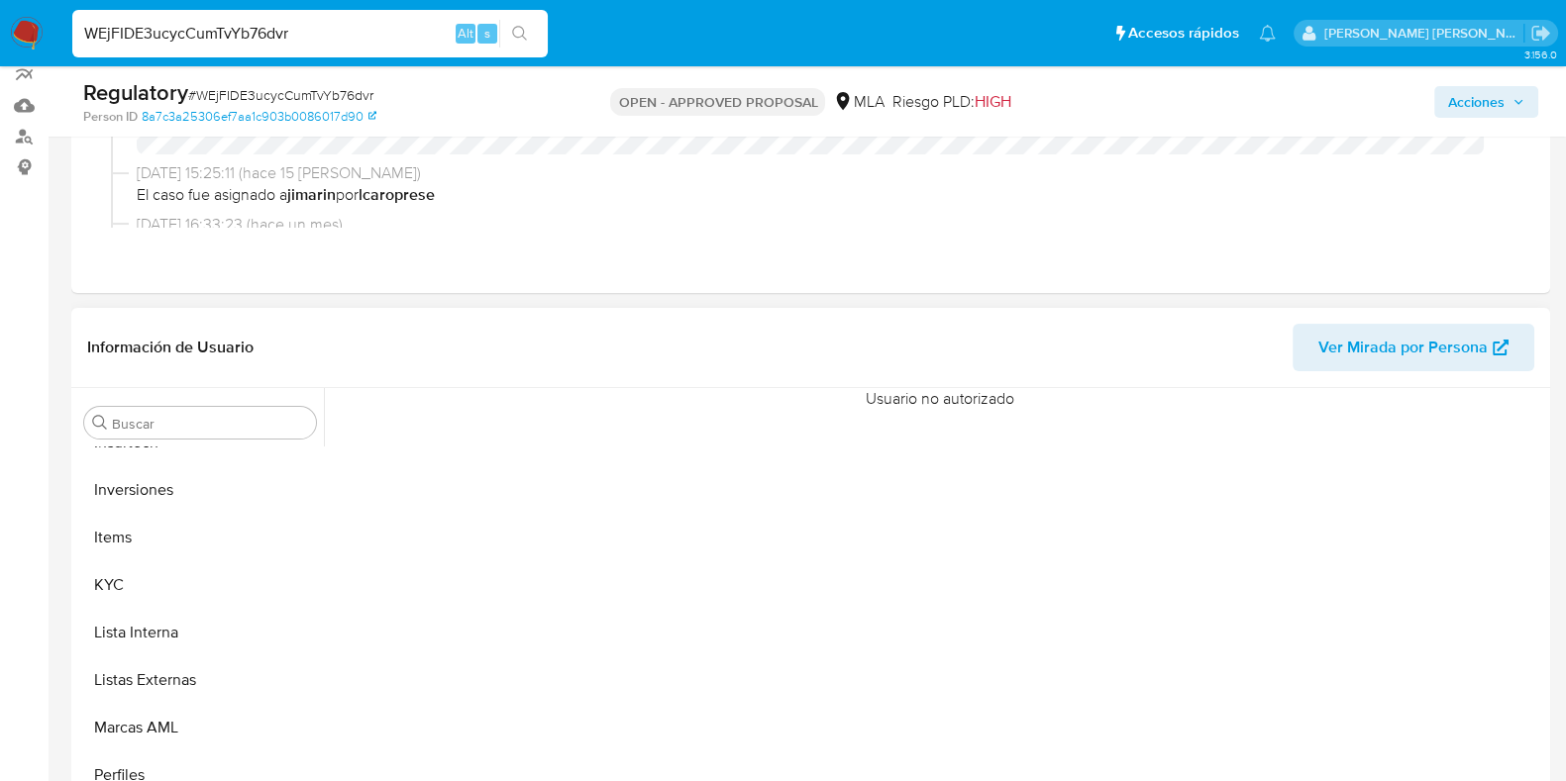
scroll to position [247, 0]
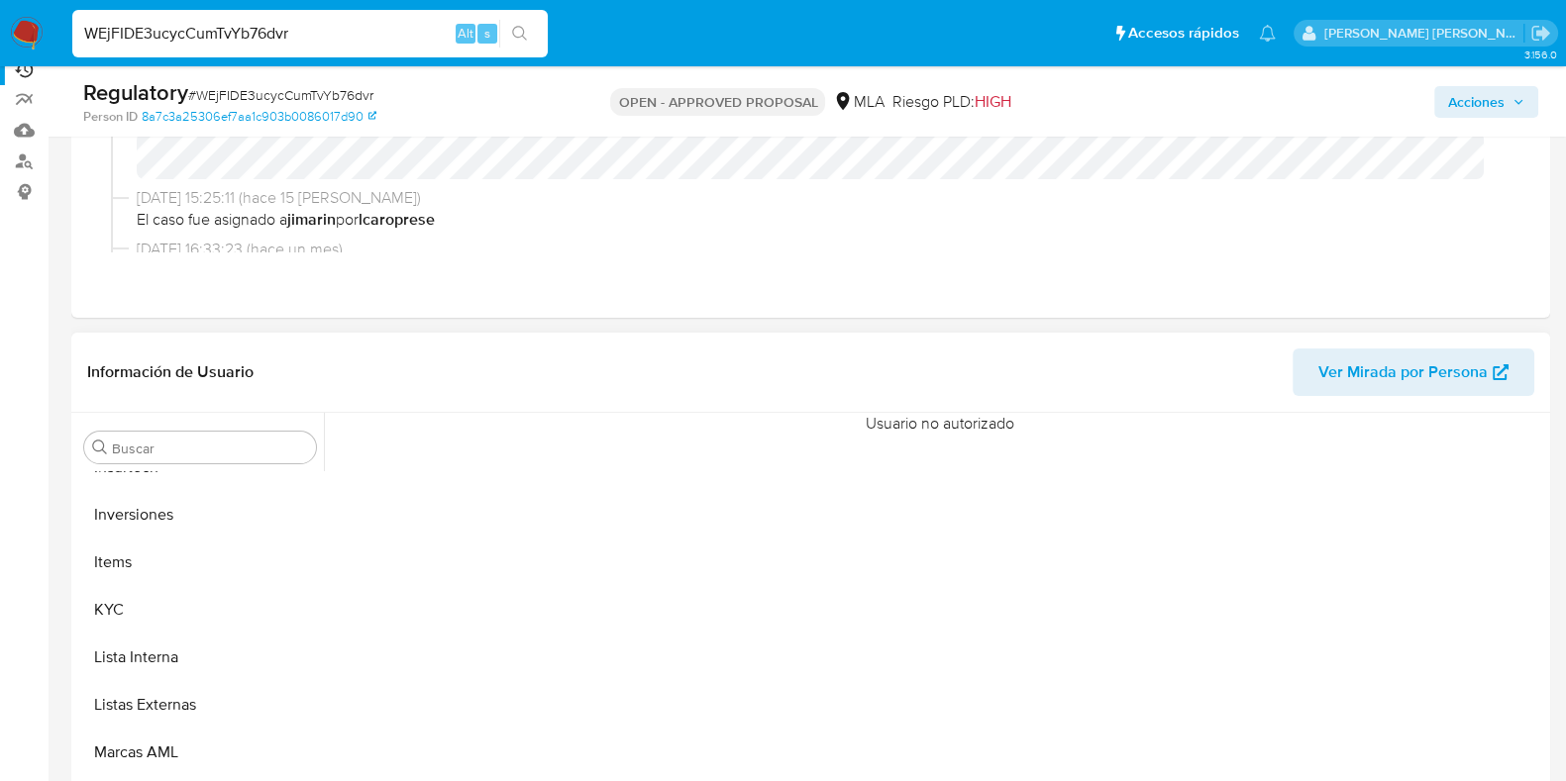
drag, startPoint x: 1089, startPoint y: 433, endPoint x: 855, endPoint y: 418, distance: 235.2
click at [855, 418] on div at bounding box center [934, 666] width 1221 height 507
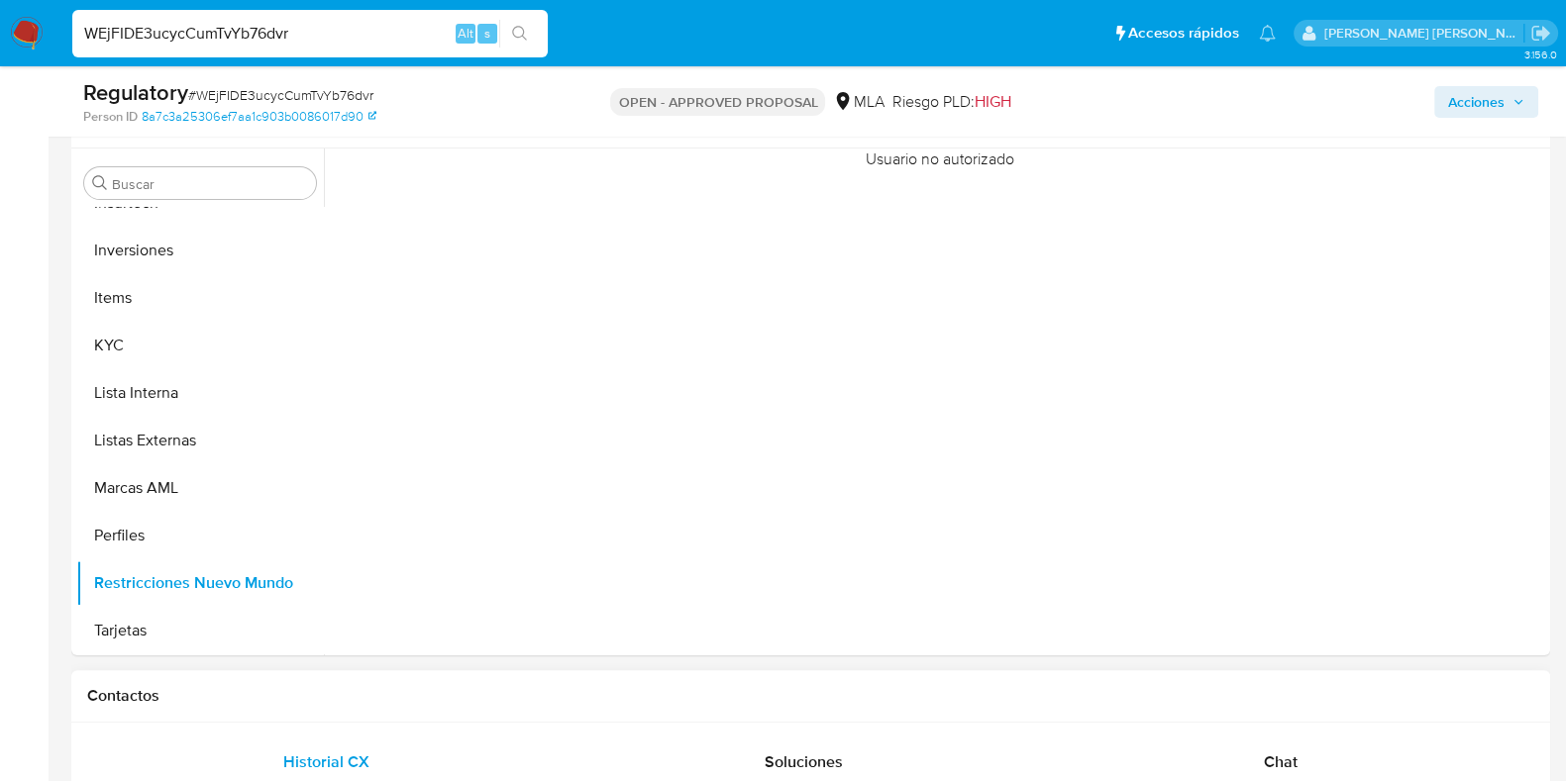
scroll to position [494, 0]
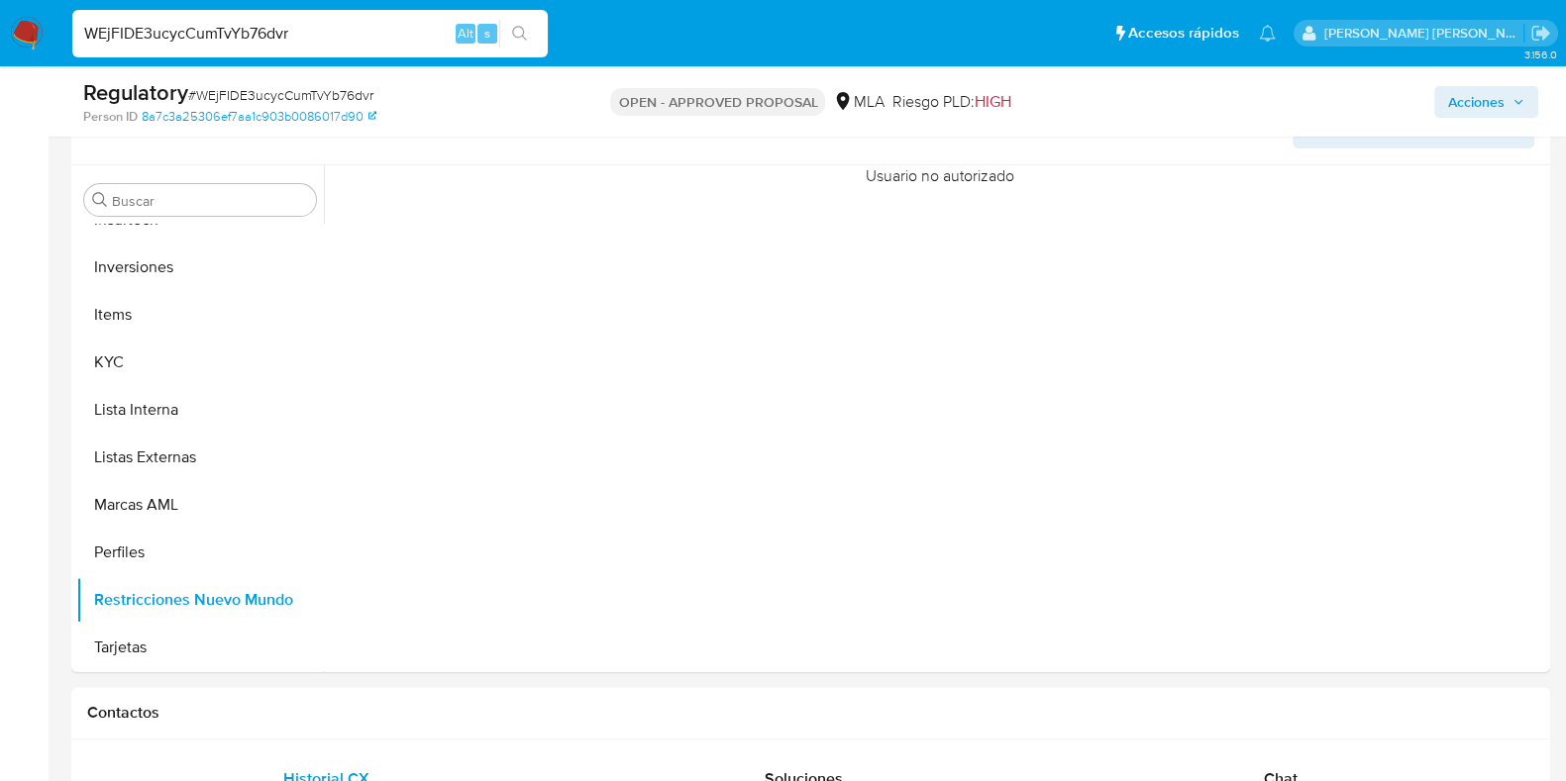
drag, startPoint x: 389, startPoint y: 38, endPoint x: 0, endPoint y: 63, distance: 390.0
click at [0, 63] on nav "Pausado Ver notificaciones WEjFIDE3ucycCumTvYb76dvr Alt s Accesos rápidos Presi…" at bounding box center [783, 33] width 1566 height 66
paste input "77195613"
type input "77195613"
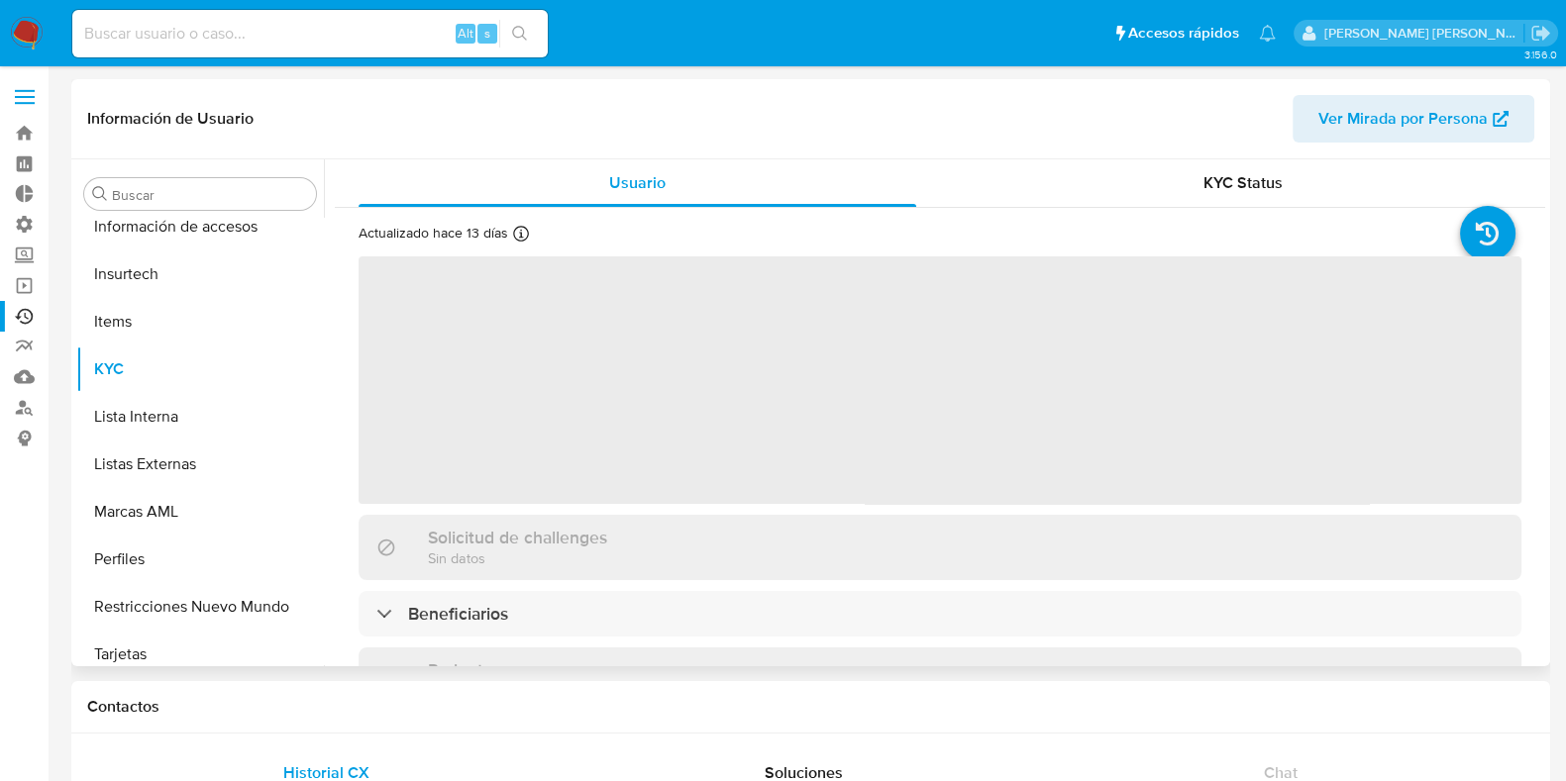
scroll to position [836, 0]
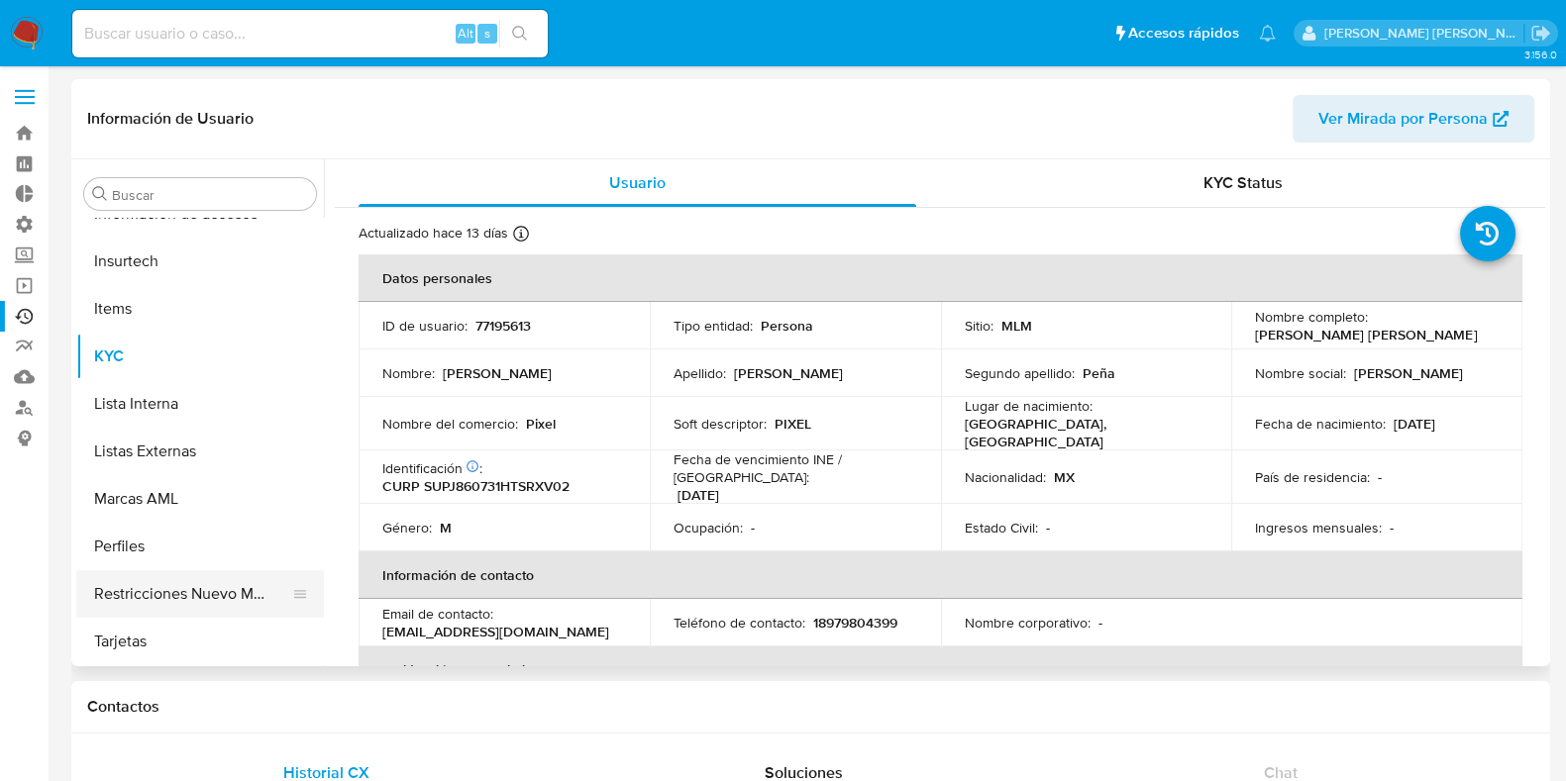
select select "10"
click at [198, 586] on button "Restricciones Nuevo Mundo" at bounding box center [192, 594] width 232 height 48
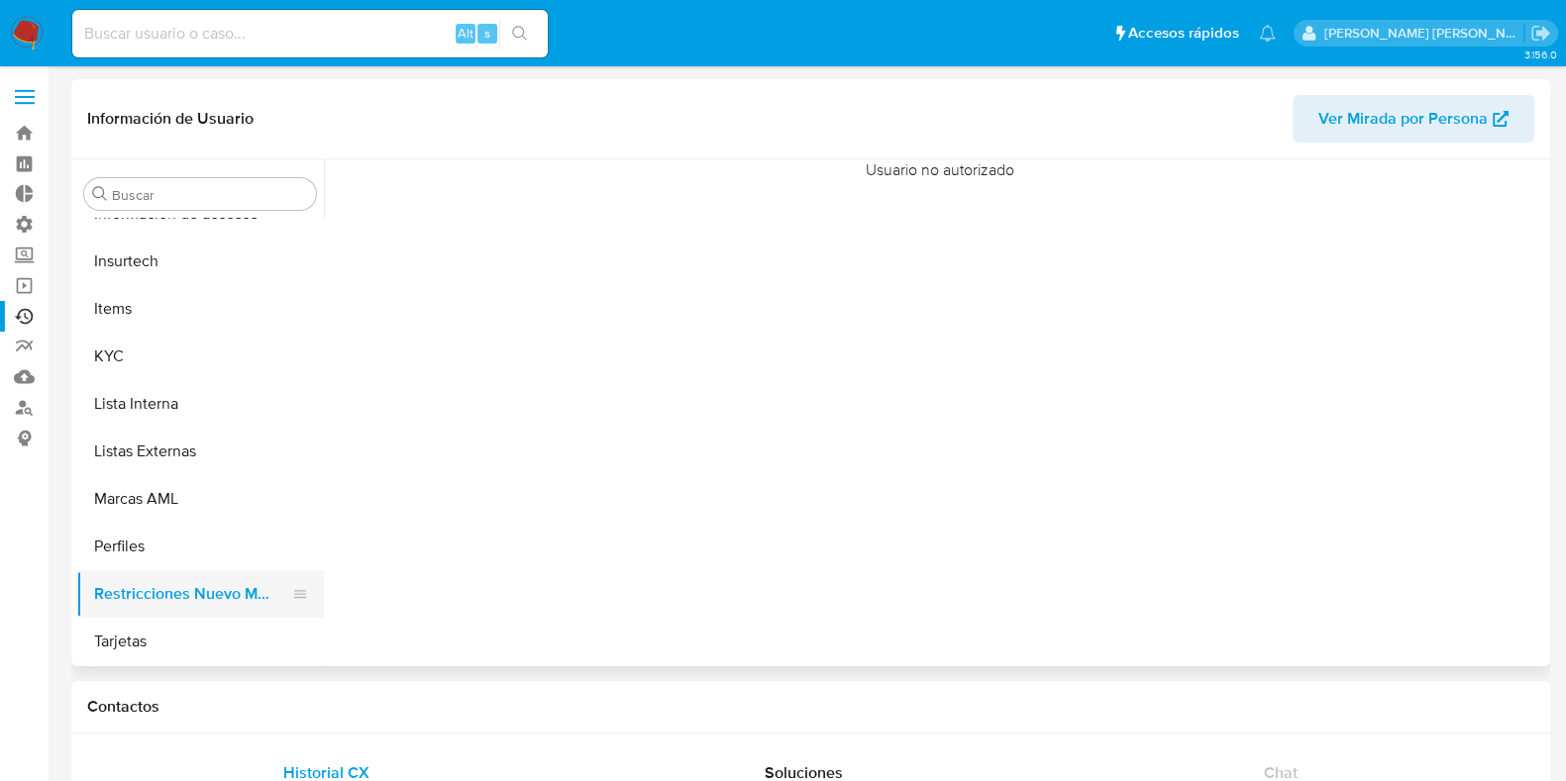
click at [294, 596] on icon at bounding box center [300, 594] width 12 height 8
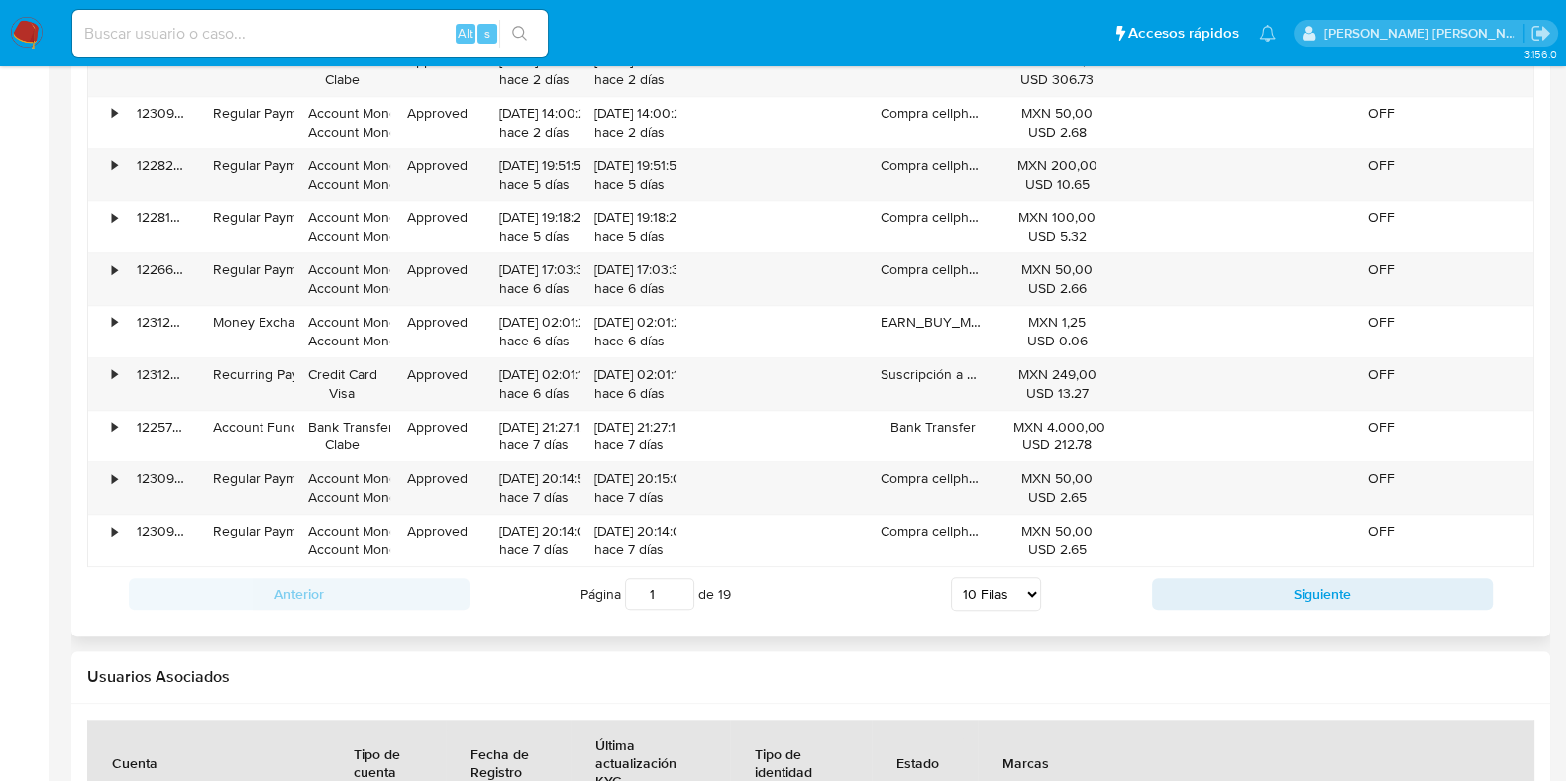
scroll to position [2104, 0]
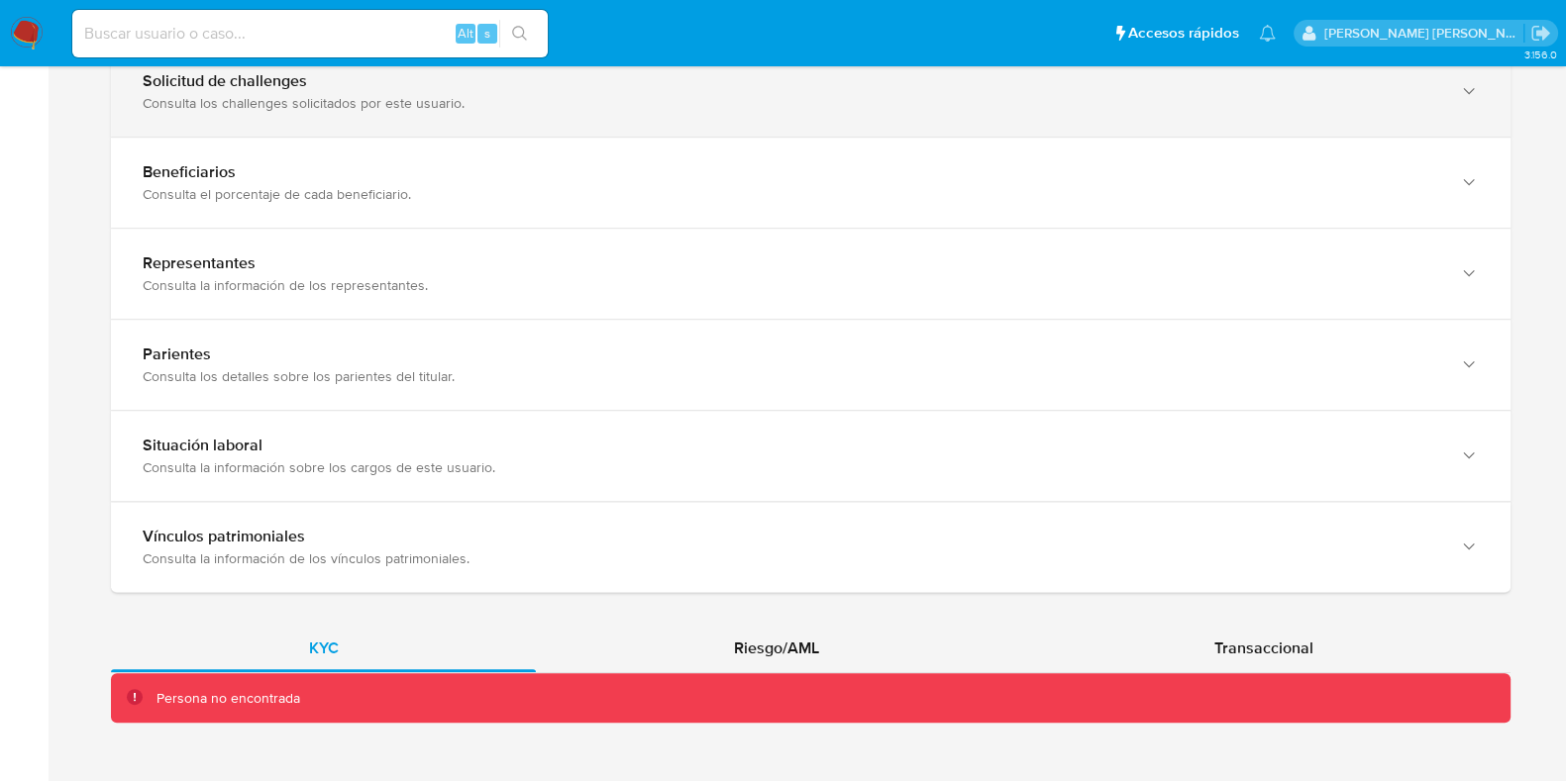
scroll to position [1181, 0]
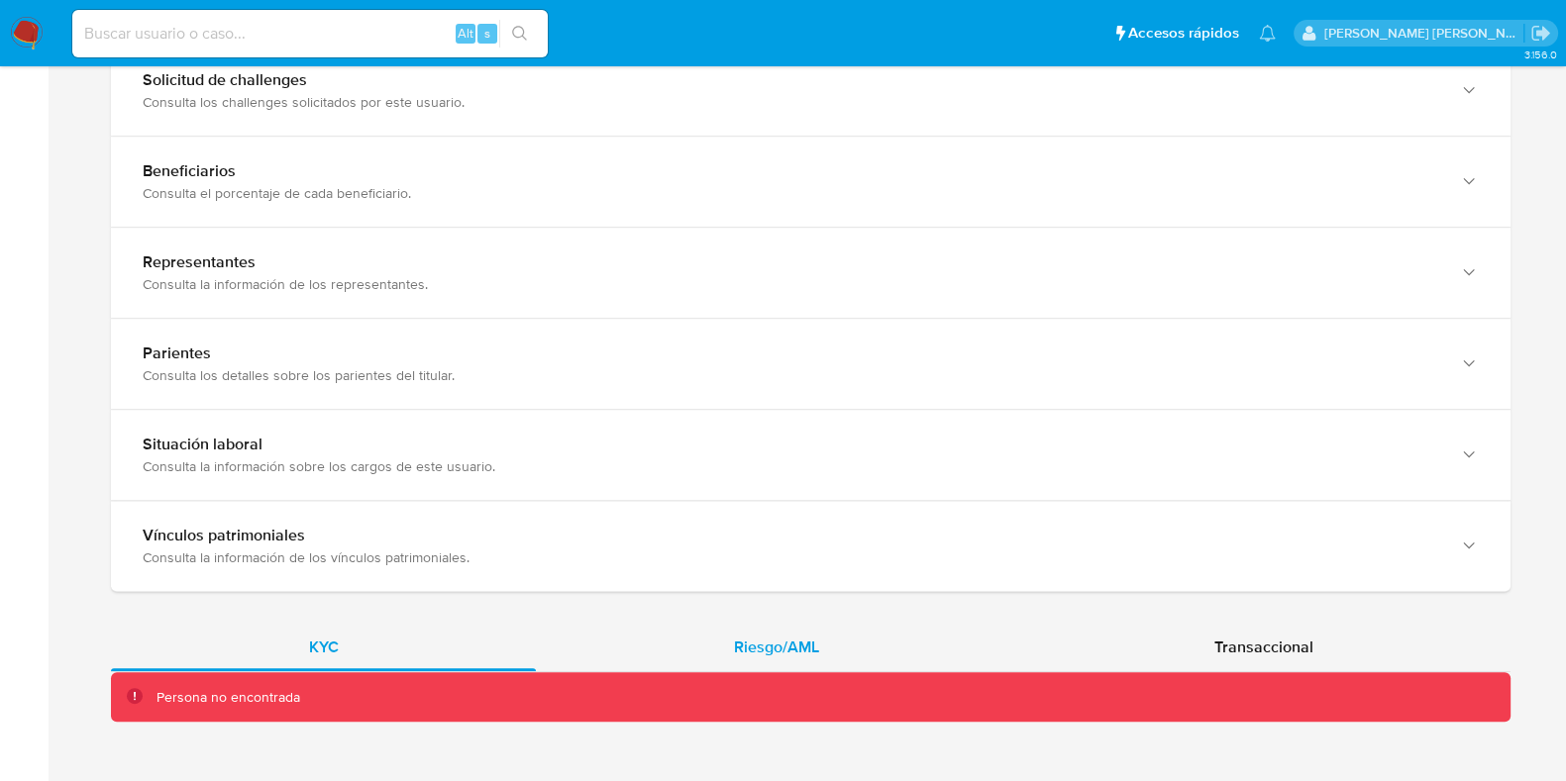
click at [797, 642] on span "Riesgo/AML" at bounding box center [776, 647] width 85 height 23
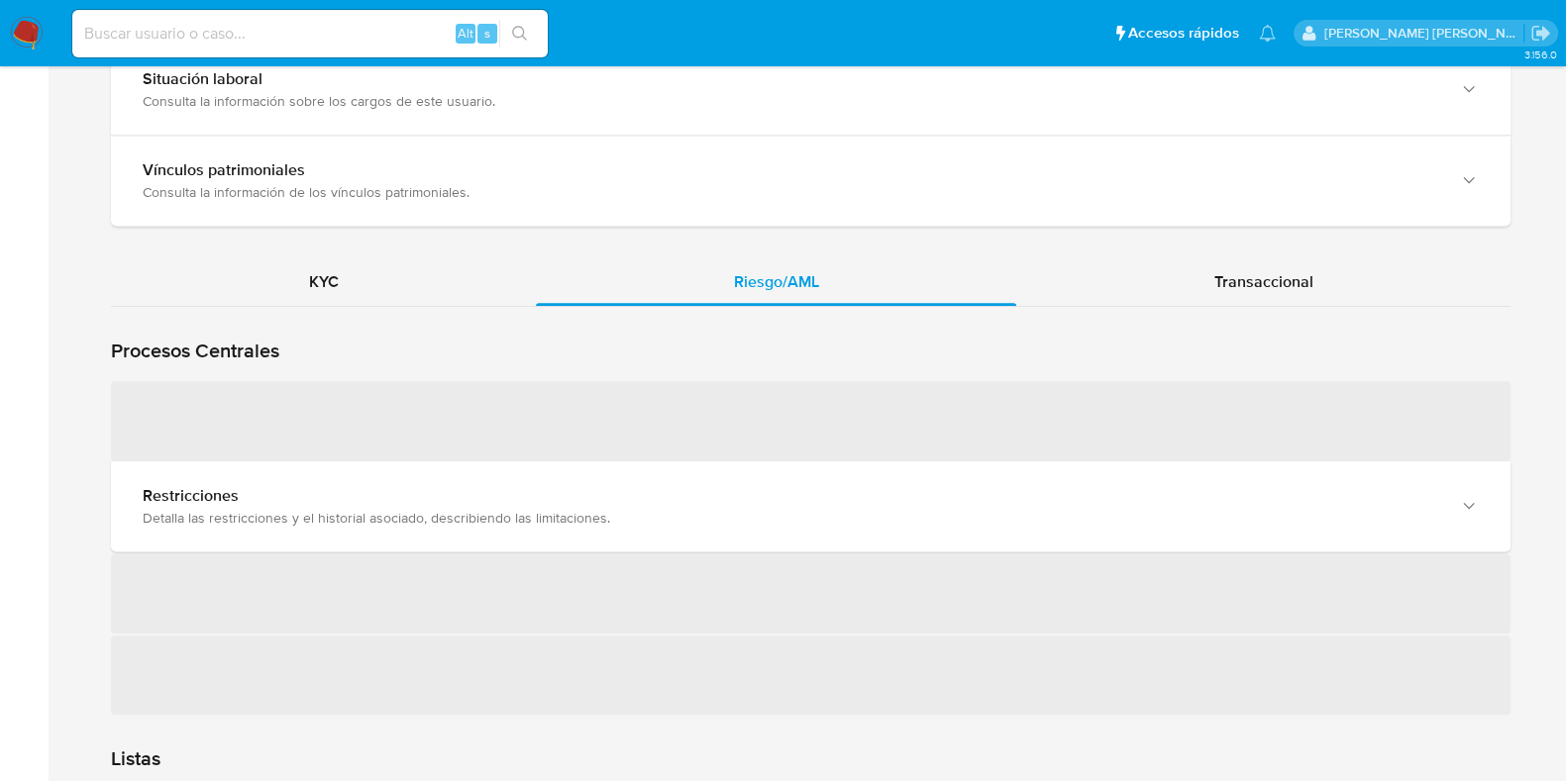
scroll to position [1553, 0]
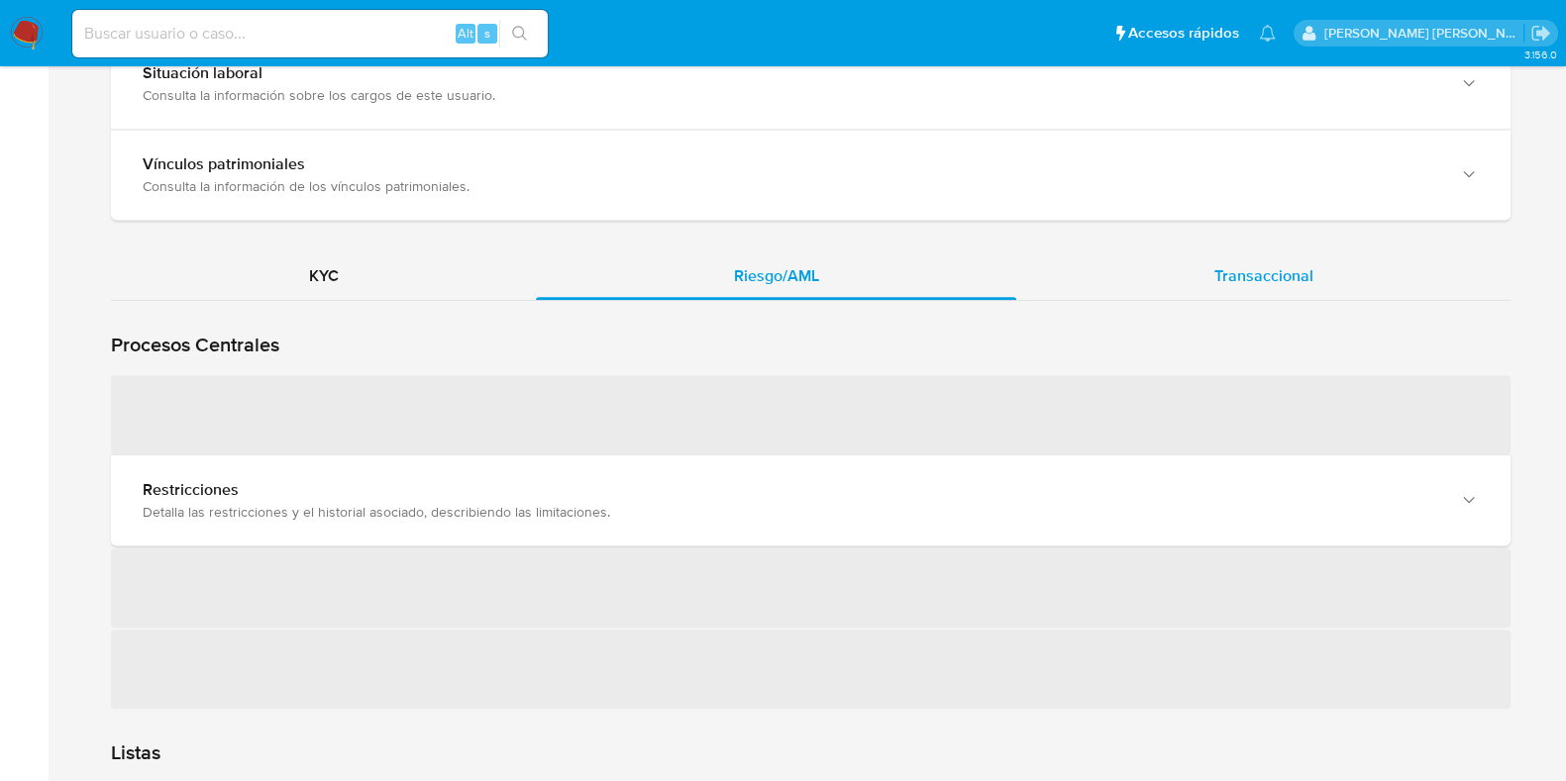
click at [1249, 284] on span "Transaccional" at bounding box center [1263, 275] width 99 height 23
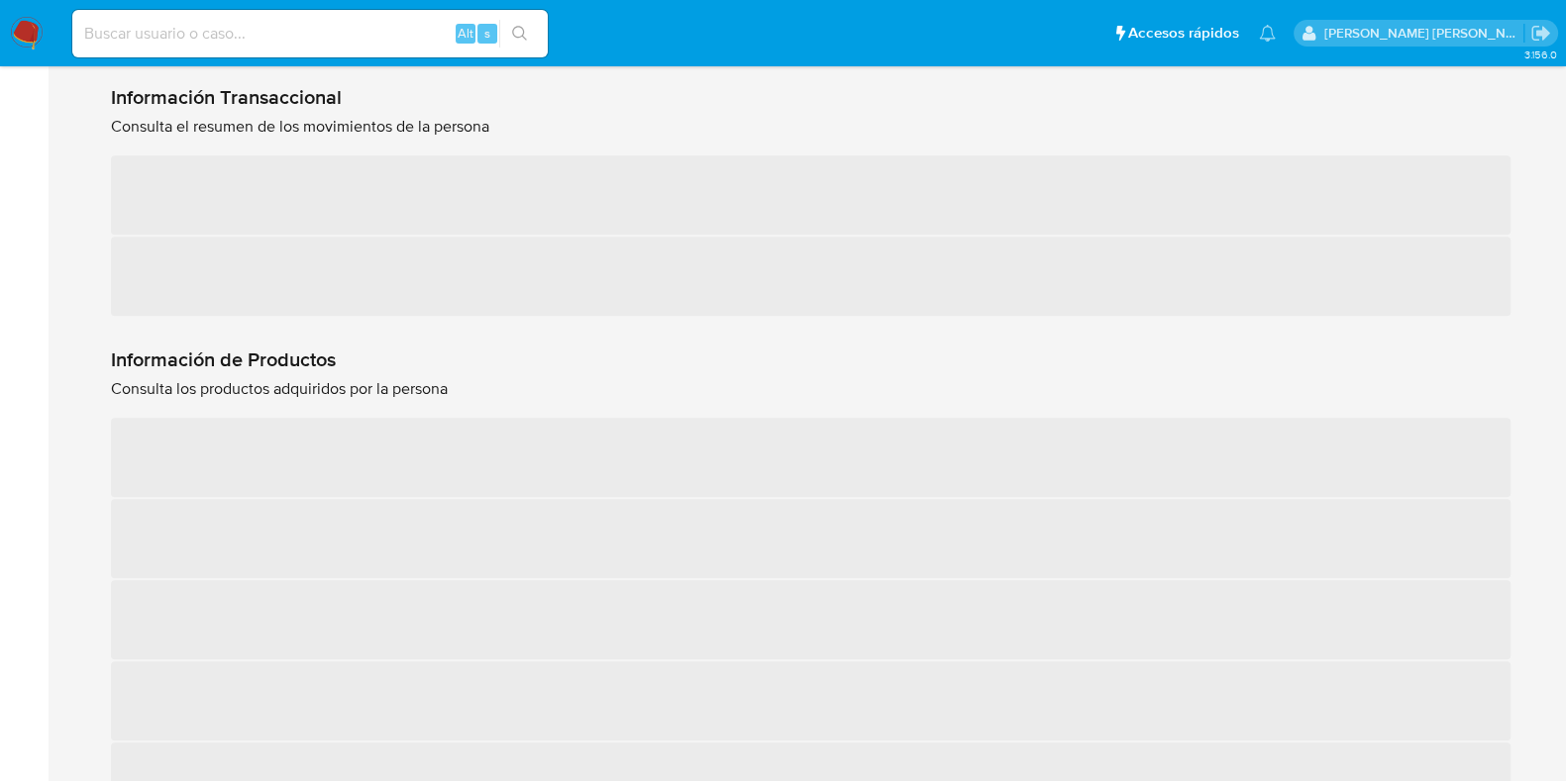
scroll to position [1677, 0]
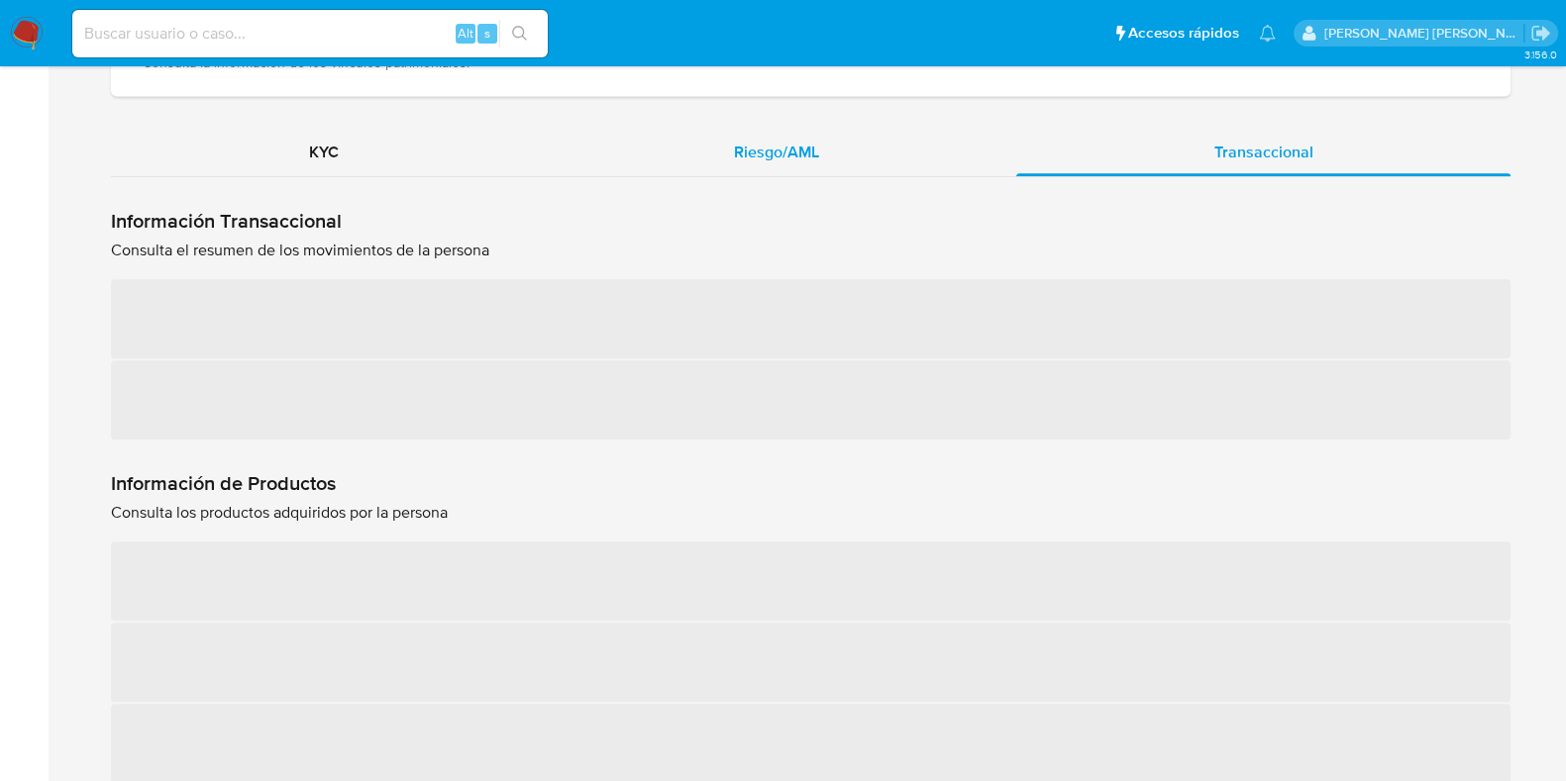
click at [788, 131] on div "Riesgo/AML" at bounding box center [776, 153] width 480 height 48
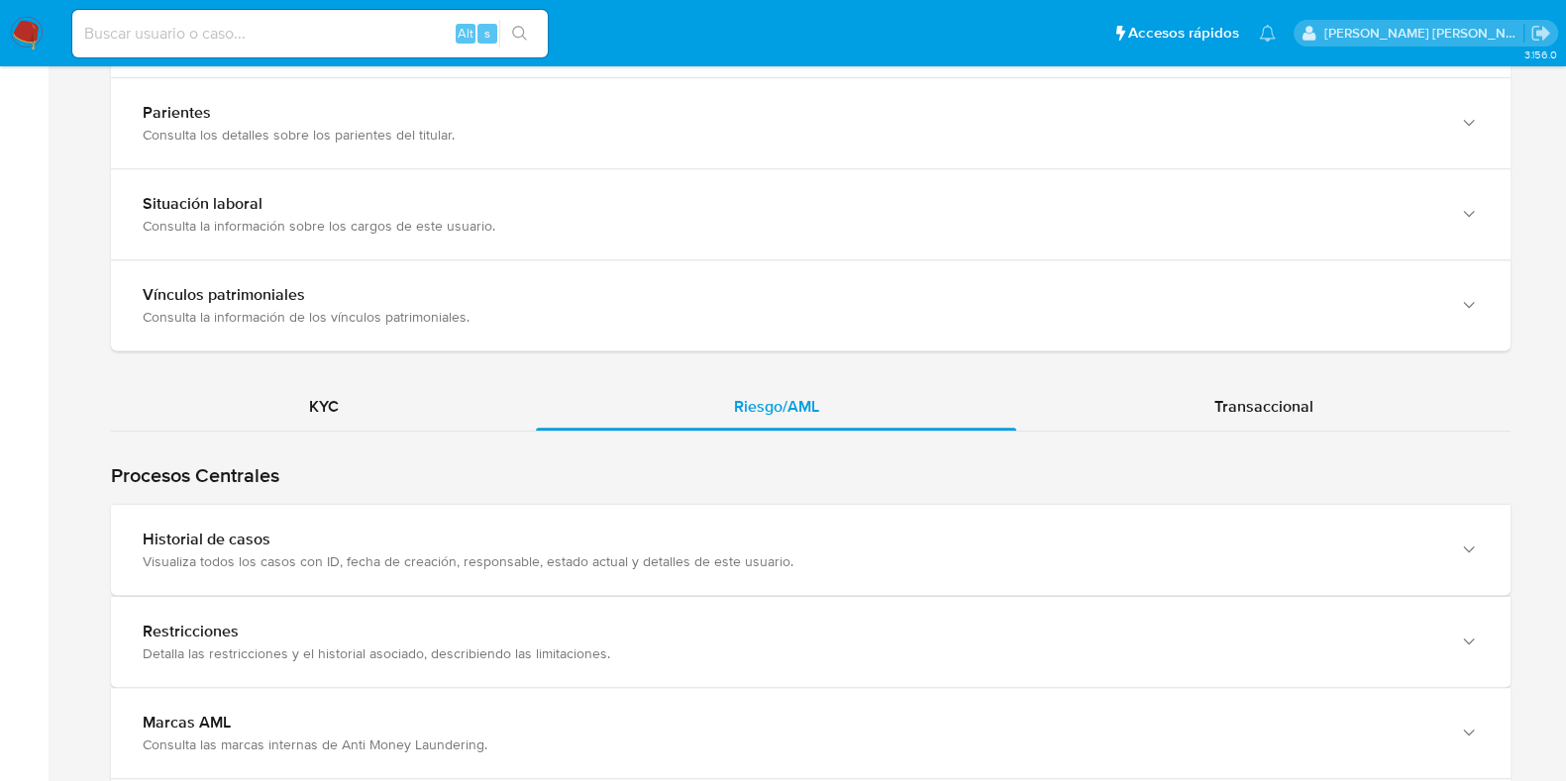
scroll to position [679, 0]
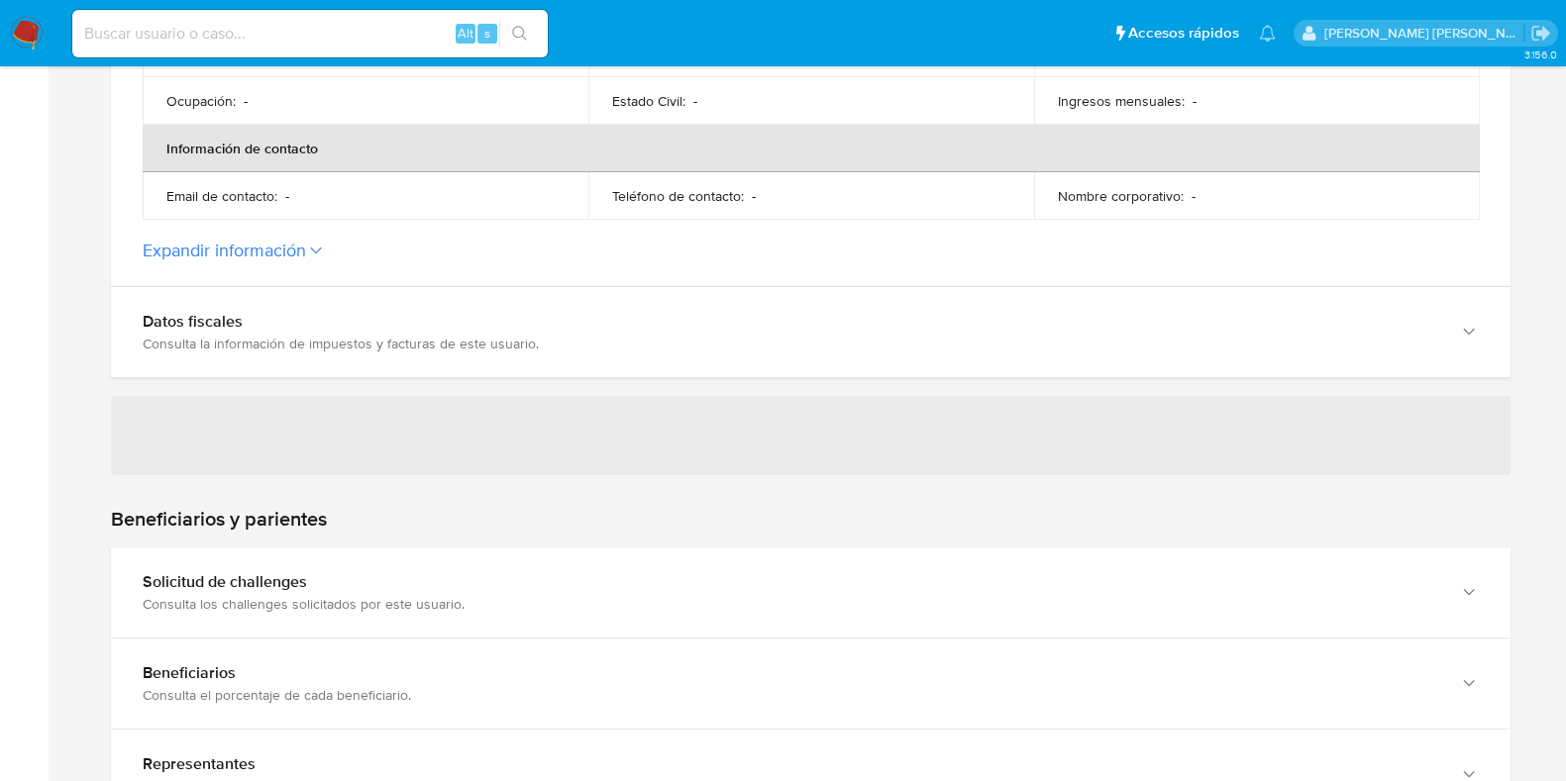
click at [282, 33] on input at bounding box center [309, 34] width 475 height 26
drag, startPoint x: 255, startPoint y: 26, endPoint x: 81, endPoint y: 51, distance: 176.2
click at [81, 51] on div "v Alt s" at bounding box center [309, 34] width 475 height 48
paste input "los referentes de TMR del lado de Argentina son [PERSON_NAME], [PERSON_NAME] [P…"
type input "los referentes de TMR del lado de Argentina son [PERSON_NAME], [PERSON_NAME] [P…"
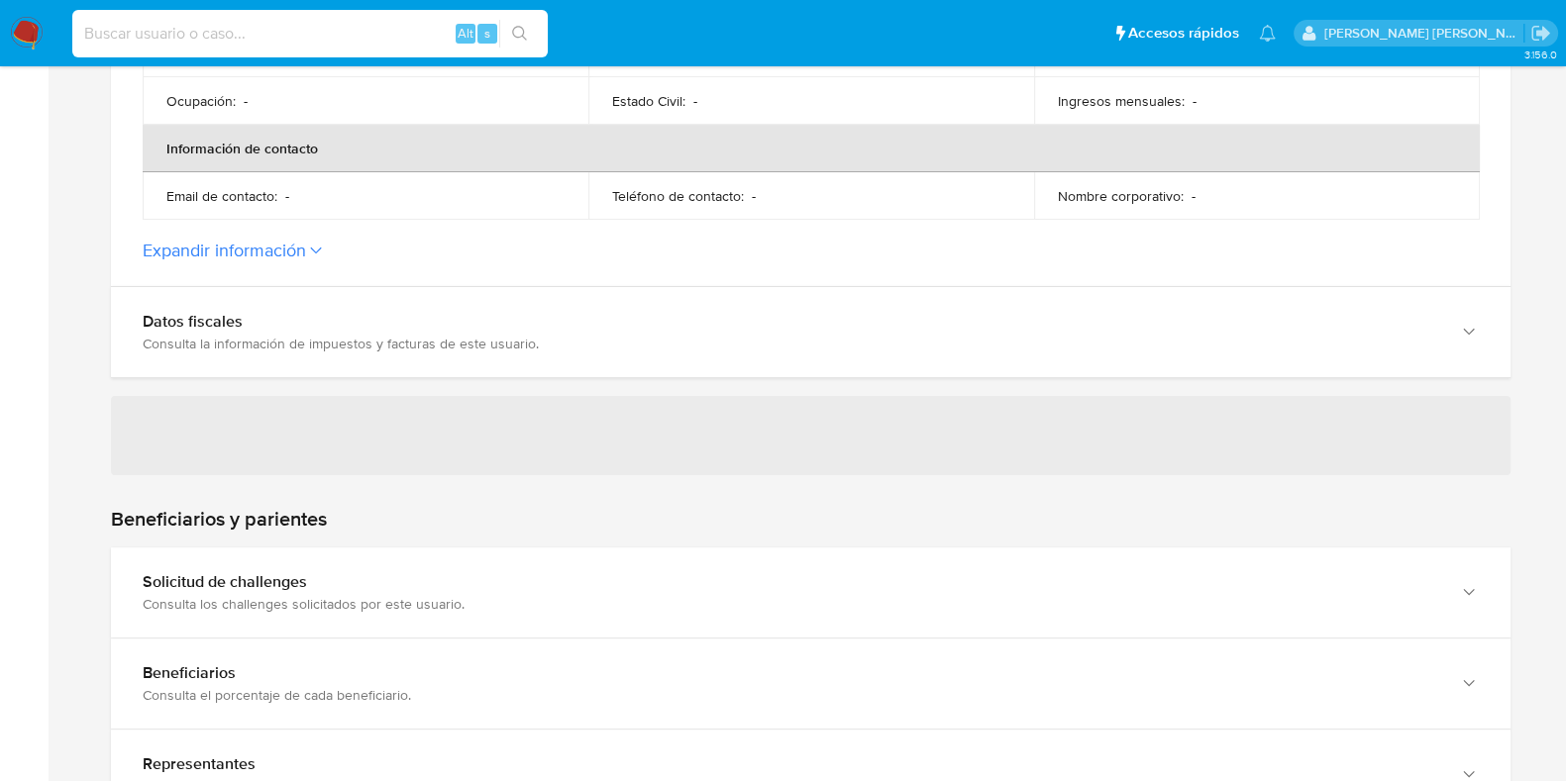
scroll to position [0, 0]
click at [180, 21] on input at bounding box center [309, 34] width 475 height 26
paste input "d4c16iZkus9BN9XgGHZkqgyg"
type input "d4c16iZkus9BN9XgGHZkqgyg"
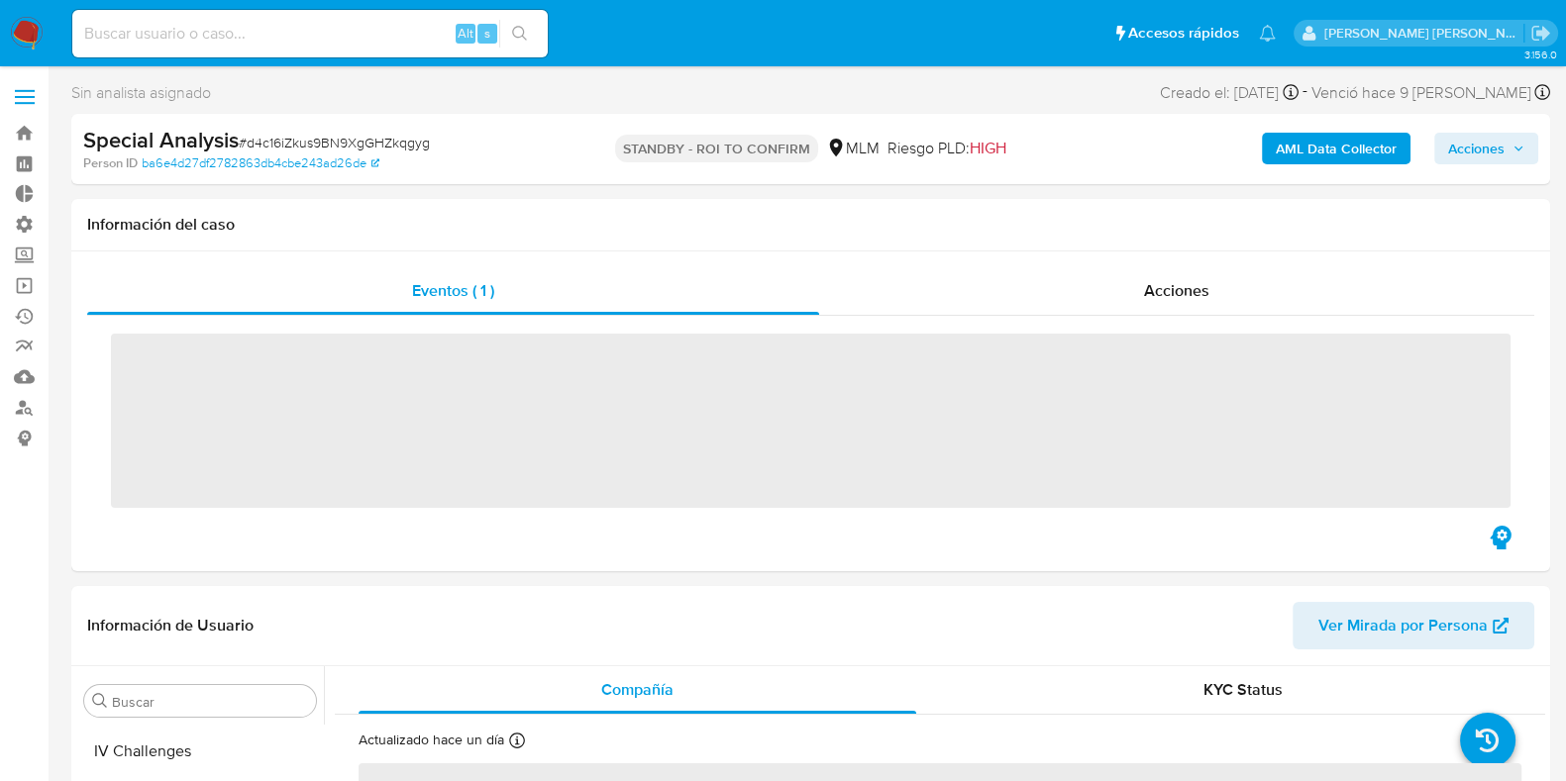
scroll to position [836, 0]
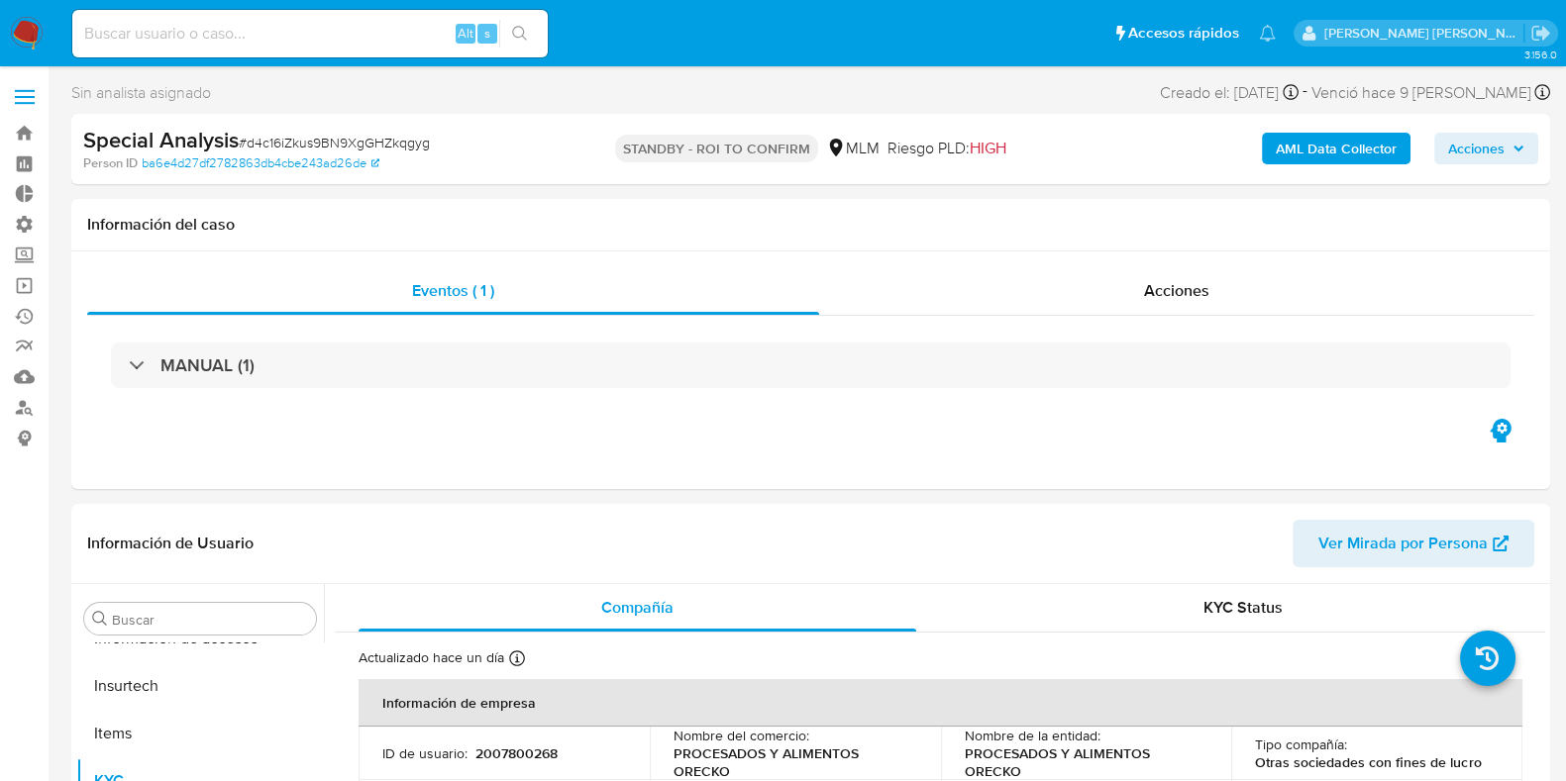
select select "10"
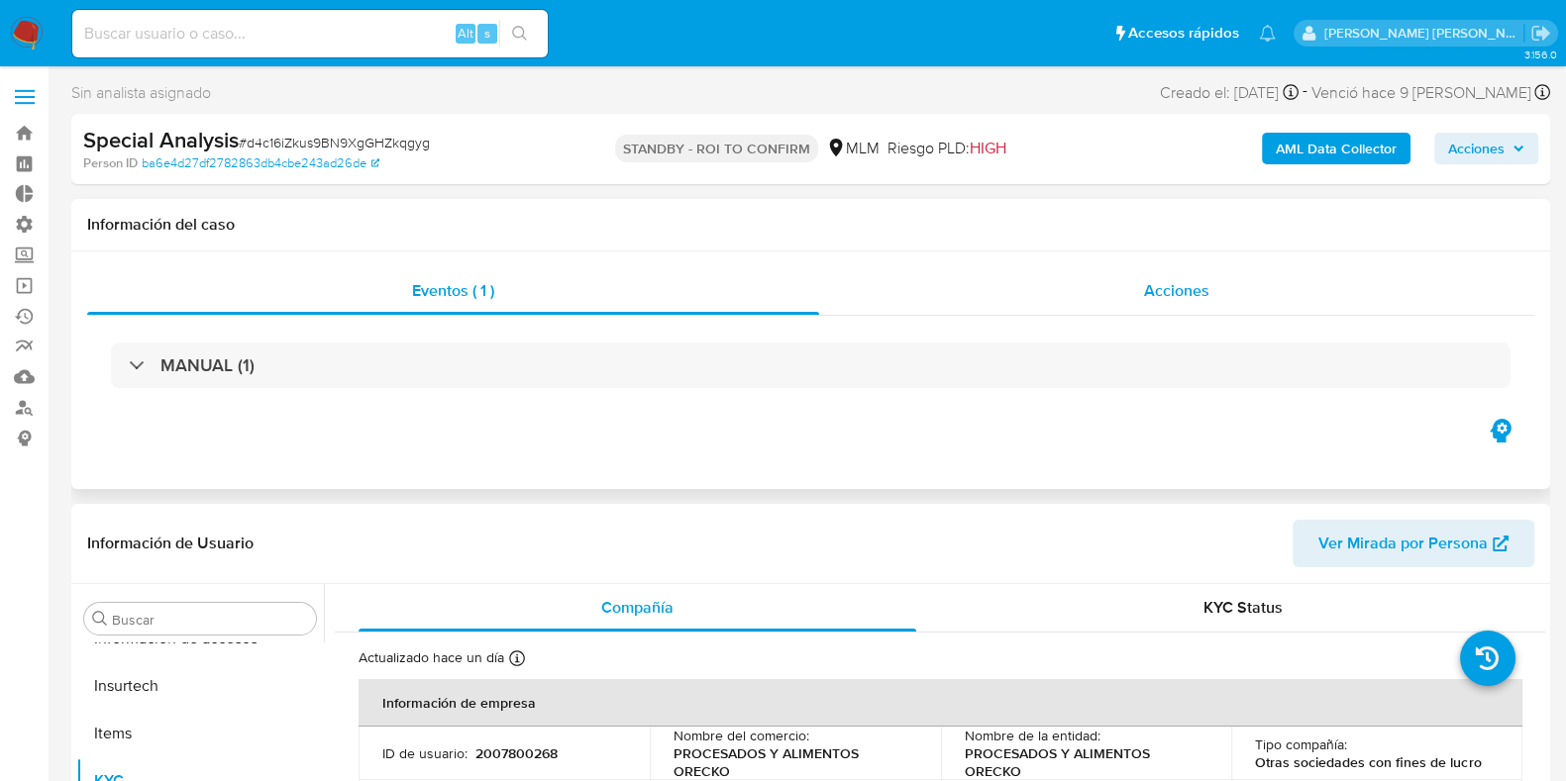
click at [1169, 306] on div "Acciones" at bounding box center [1176, 291] width 715 height 48
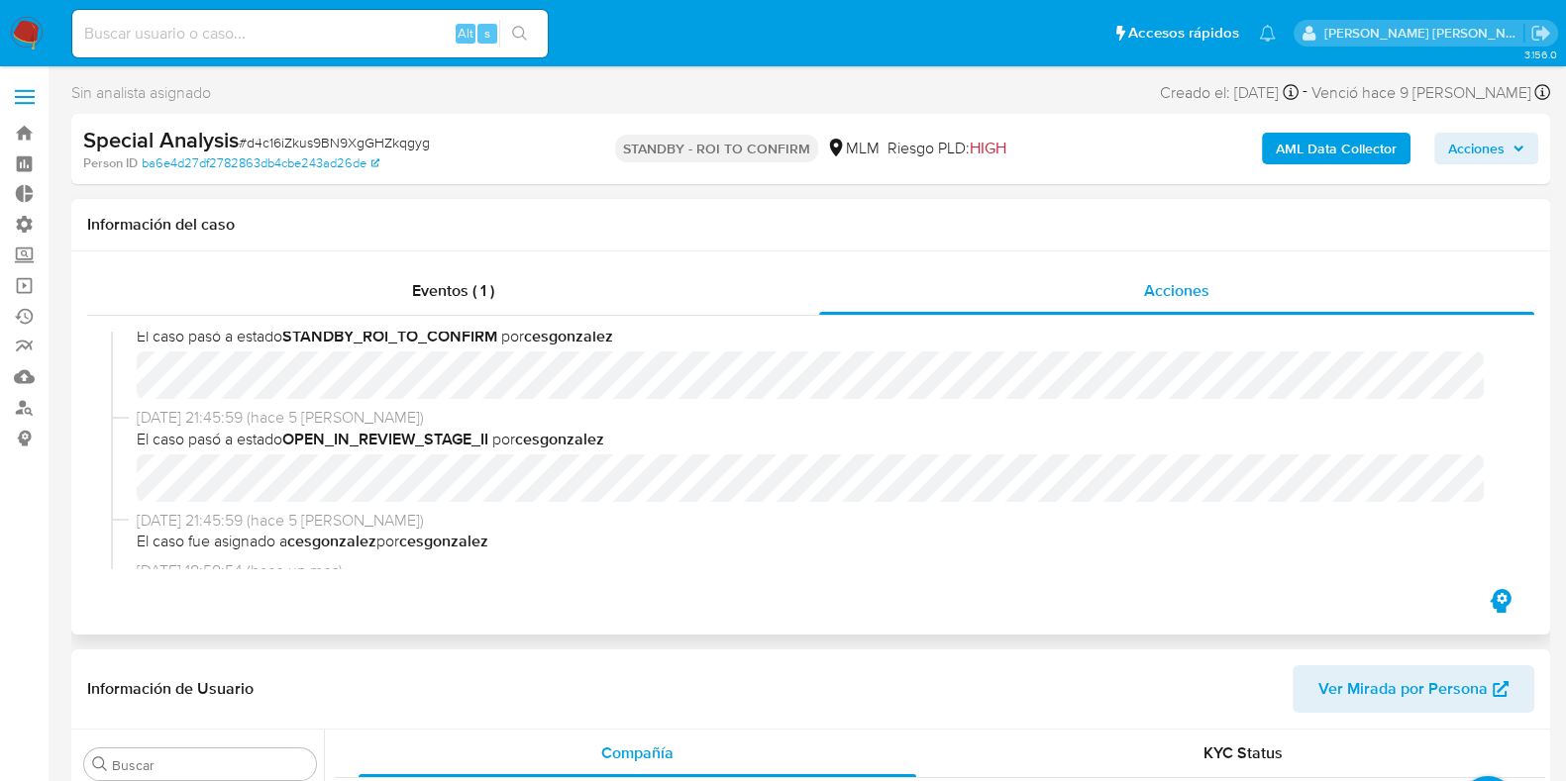
scroll to position [0, 0]
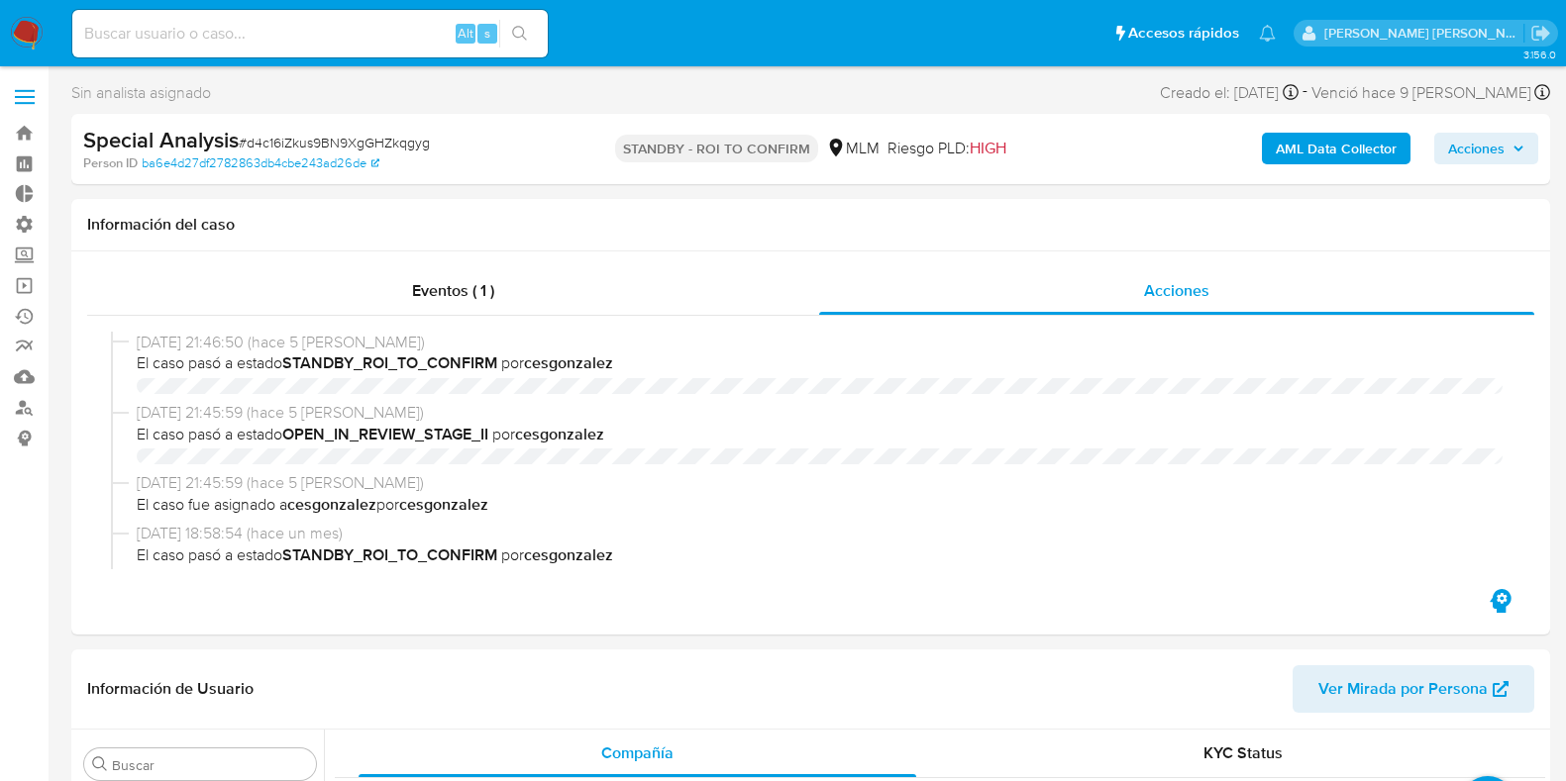
select select "10"
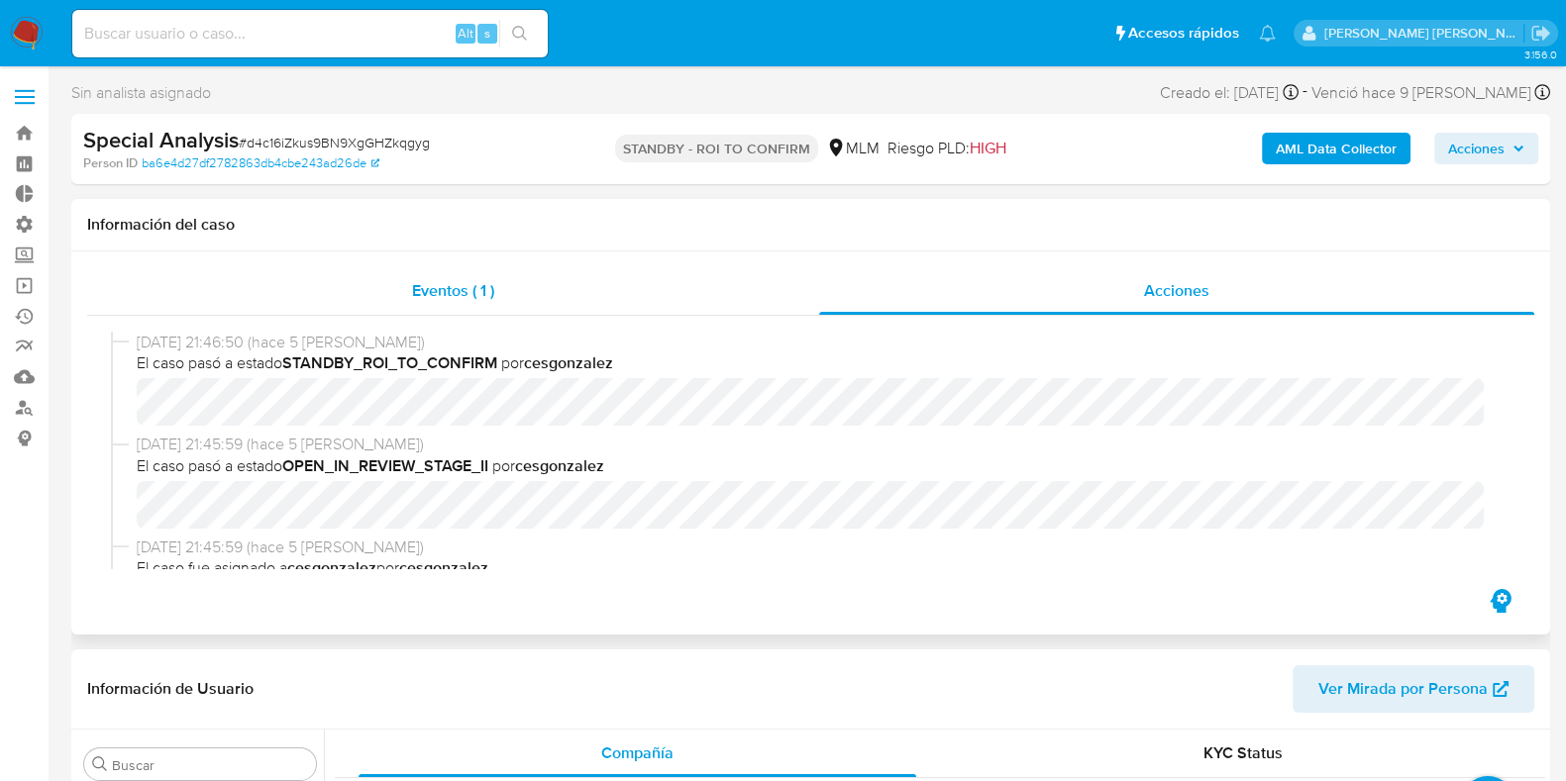
click at [364, 302] on div "Eventos ( 1 )" at bounding box center [453, 291] width 732 height 48
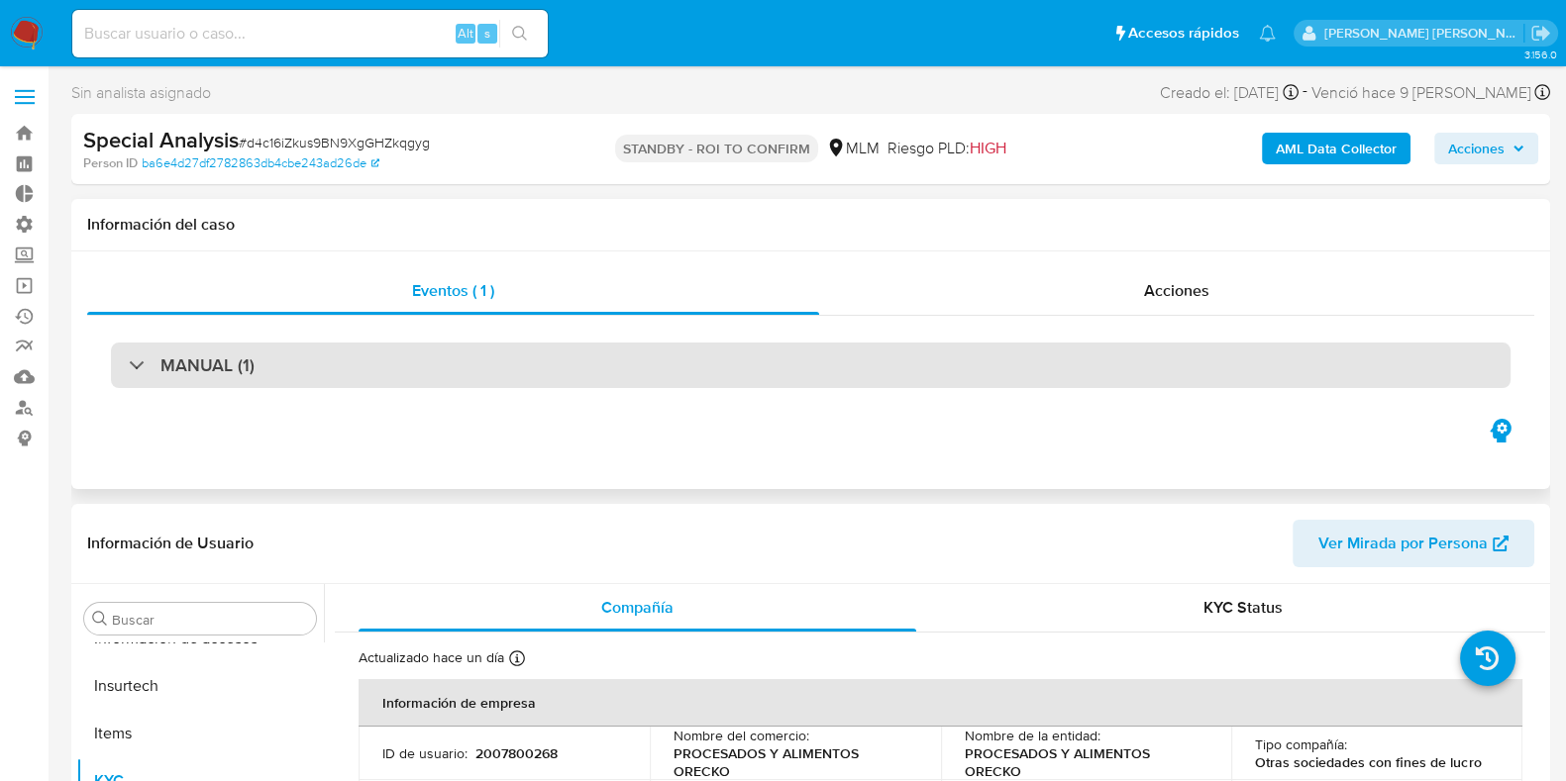
click at [148, 368] on div "MANUAL (1)" at bounding box center [192, 366] width 126 height 22
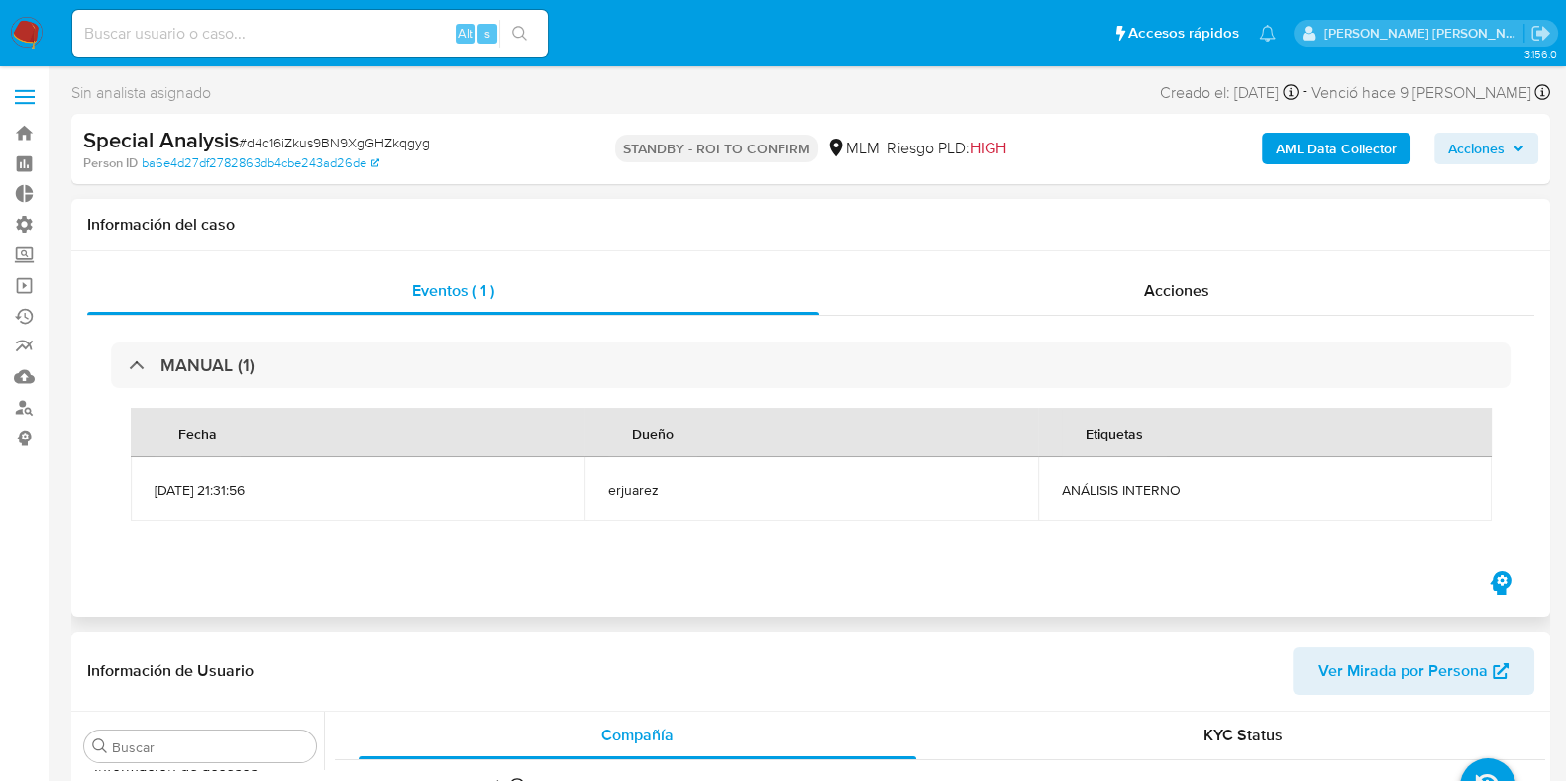
click at [1295, 324] on div "MANUAL (1) Fecha Dueño Etiquetas 19/06/2025 21:31:56 erjuarez ANÁLISIS INTERNO" at bounding box center [810, 442] width 1447 height 252
click at [1260, 302] on div "Acciones" at bounding box center [1176, 291] width 715 height 48
